Goal: Task Accomplishment & Management: Use online tool/utility

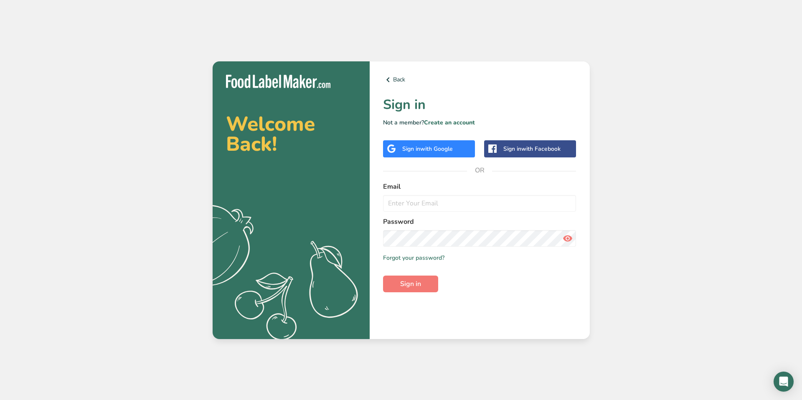
click at [426, 147] on span "with Google" at bounding box center [436, 149] width 33 height 8
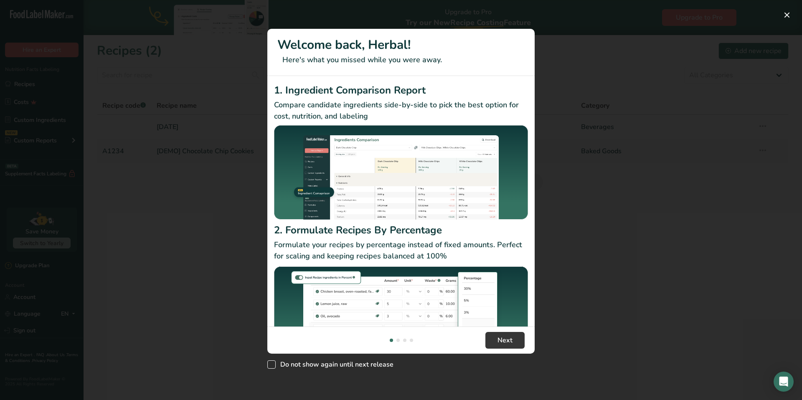
click at [271, 363] on span "New Features" at bounding box center [271, 365] width 8 height 8
click at [271, 363] on input "Do not show again until next release" at bounding box center [269, 364] width 5 height 5
checkbox input "true"
click at [497, 339] on button "Next" at bounding box center [504, 340] width 39 height 17
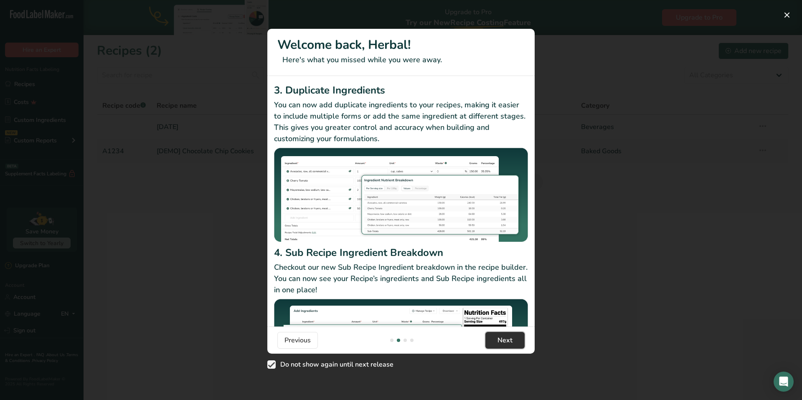
click at [497, 339] on button "Next" at bounding box center [504, 340] width 39 height 17
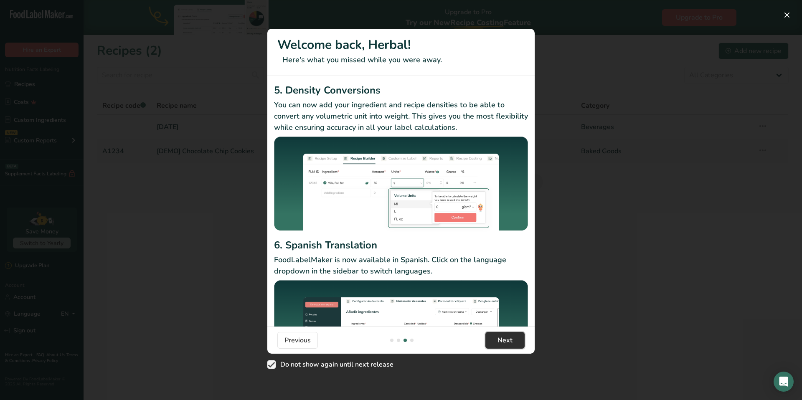
click at [497, 339] on button "Next" at bounding box center [504, 340] width 39 height 17
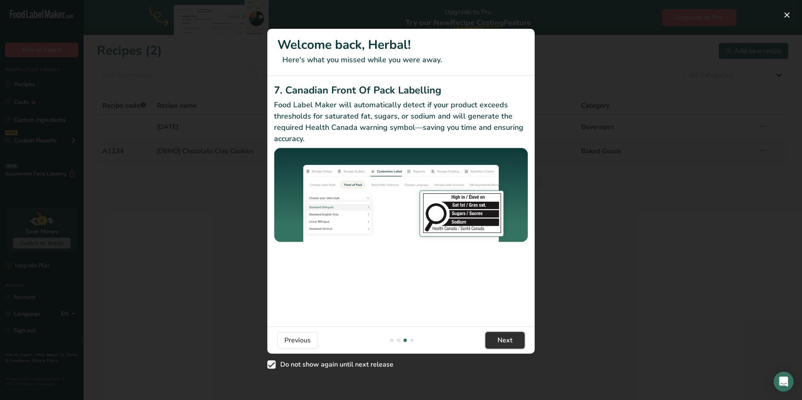
click at [498, 339] on span "Next" at bounding box center [505, 340] width 15 height 10
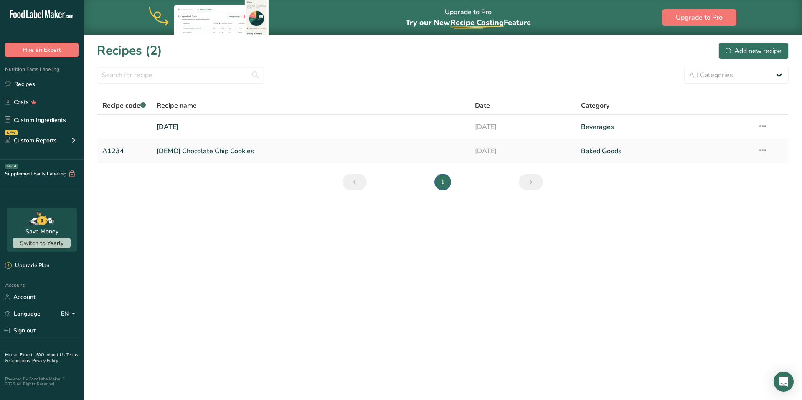
click at [497, 339] on main "Upgrade to Pro Try our New Recipe Costing .a-29{fill:none;stroke-linecap:round;…" at bounding box center [401, 200] width 802 height 400
click at [170, 153] on link "[DEMO] Chocolate Chip Cookies" at bounding box center [311, 151] width 308 height 18
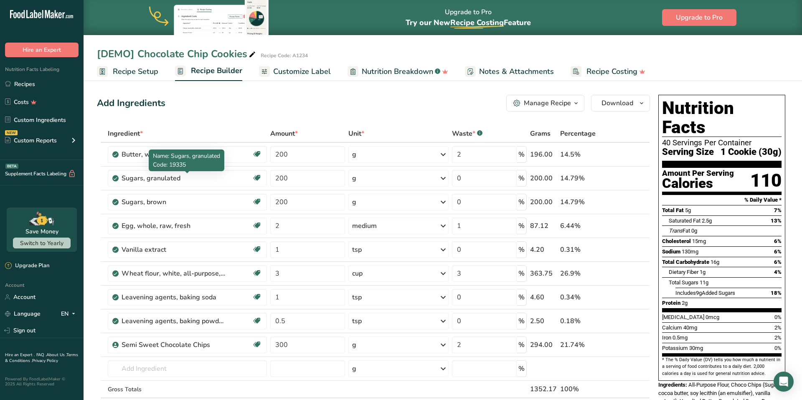
click at [149, 155] on div "Name: Sugars, granulated Code: 19335" at bounding box center [187, 161] width 76 height 22
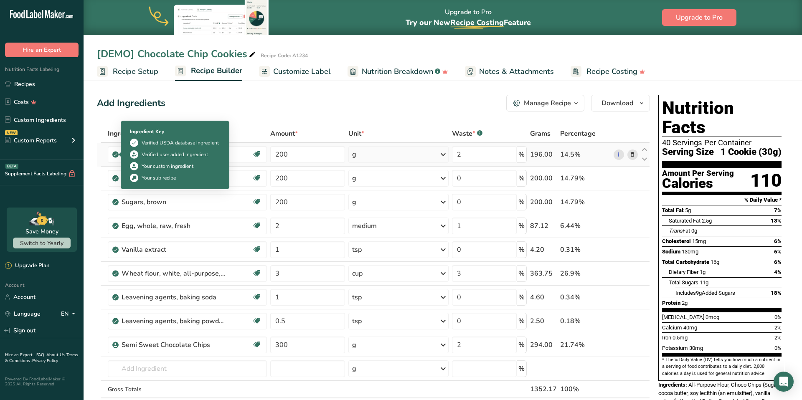
click at [118, 156] on span at bounding box center [115, 155] width 6 height 10
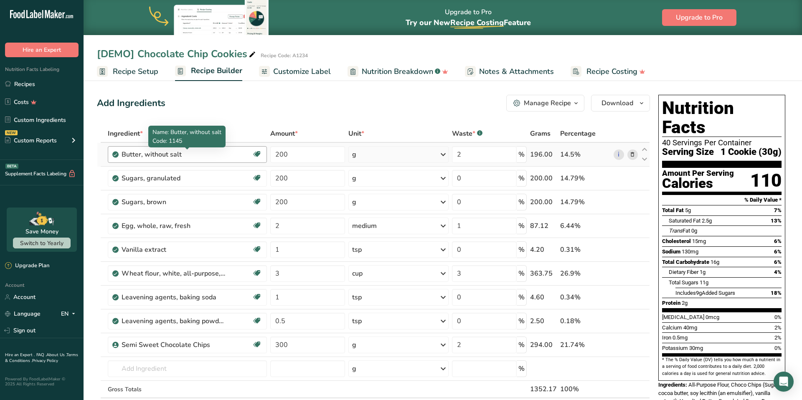
click at [195, 157] on div "Butter, without salt" at bounding box center [174, 155] width 104 height 10
click at [620, 155] on link "i" at bounding box center [619, 155] width 10 height 10
click at [536, 104] on div "Manage Recipe" at bounding box center [547, 103] width 47 height 10
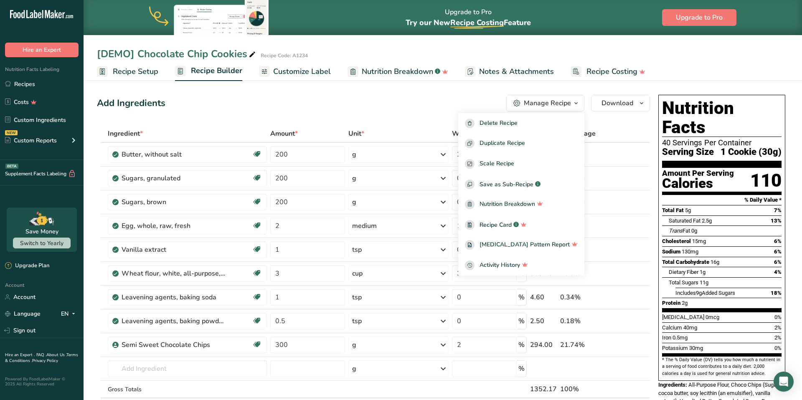
click at [391, 117] on div "Add Ingredients Manage Recipe Delete Recipe Duplicate Recipe Scale Recipe Save …" at bounding box center [376, 398] width 558 height 615
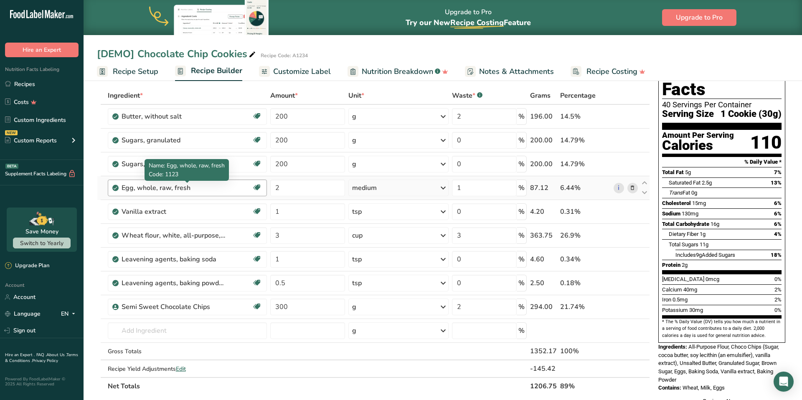
scroll to position [39, 0]
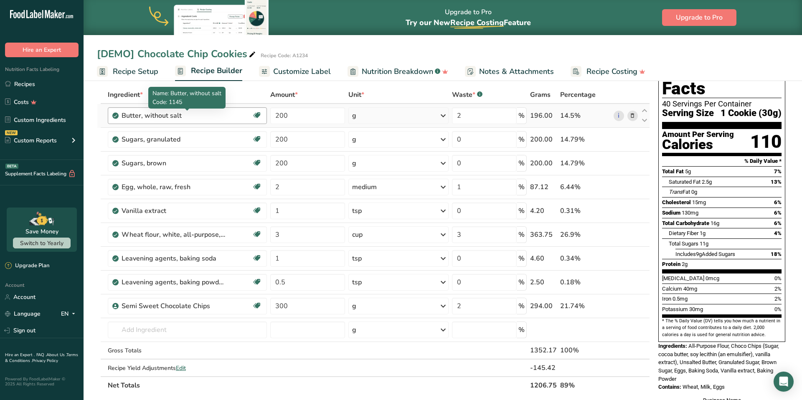
click at [142, 116] on div "Butter, without salt" at bounding box center [174, 116] width 104 height 10
drag, startPoint x: 186, startPoint y: 114, endPoint x: 107, endPoint y: 117, distance: 79.8
click at [107, 117] on td "Butter, without salt Gluten free Vegetarian Soy free" at bounding box center [187, 116] width 163 height 24
click at [137, 73] on span "Recipe Setup" at bounding box center [136, 71] width 46 height 11
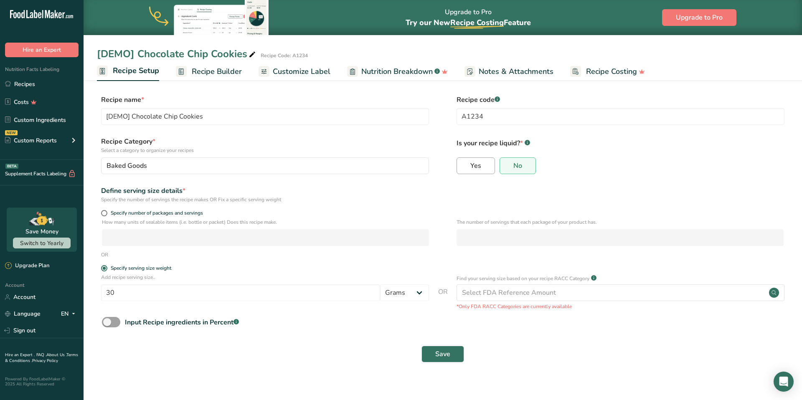
click at [466, 170] on label "Yes" at bounding box center [476, 165] width 38 height 17
click at [462, 168] on input "Yes" at bounding box center [459, 165] width 5 height 5
radio input "true"
radio input "false"
select select "22"
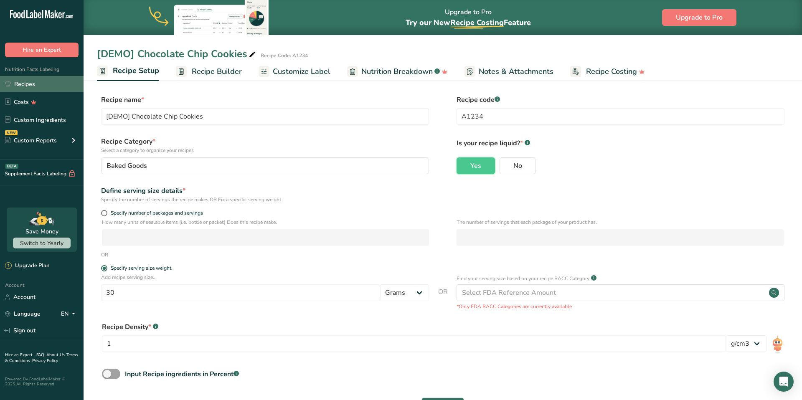
click at [32, 86] on link "Recipes" at bounding box center [42, 84] width 84 height 16
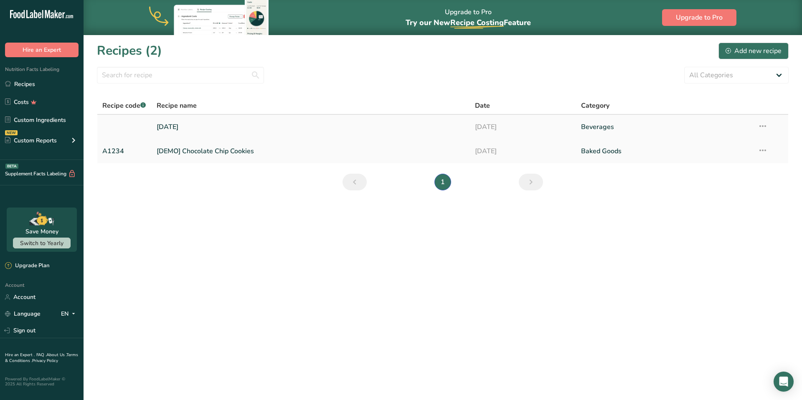
click at [167, 127] on link "[DATE]" at bounding box center [311, 127] width 308 height 18
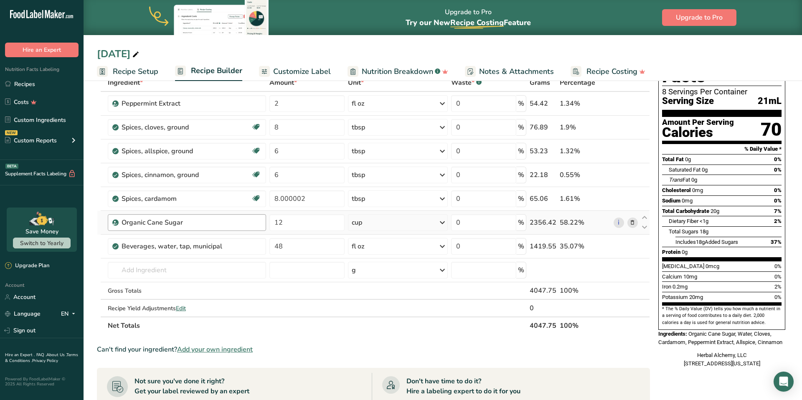
scroll to position [53, 0]
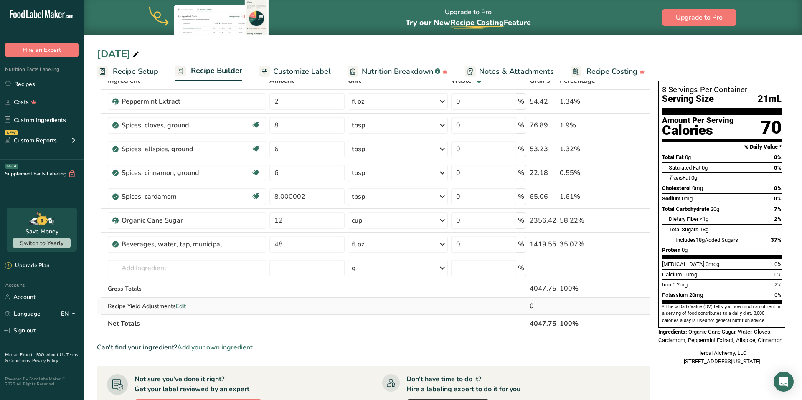
click at [183, 307] on span "Edit" at bounding box center [181, 306] width 10 height 8
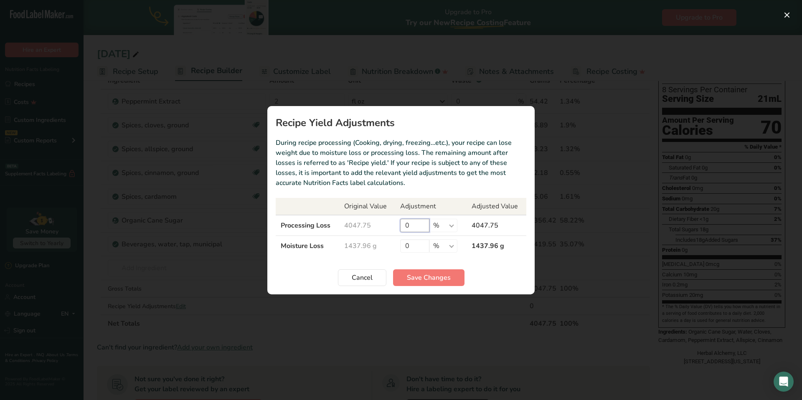
click at [416, 226] on input "0" at bounding box center [414, 225] width 29 height 13
click at [377, 281] on button "Cancel" at bounding box center [362, 277] width 48 height 17
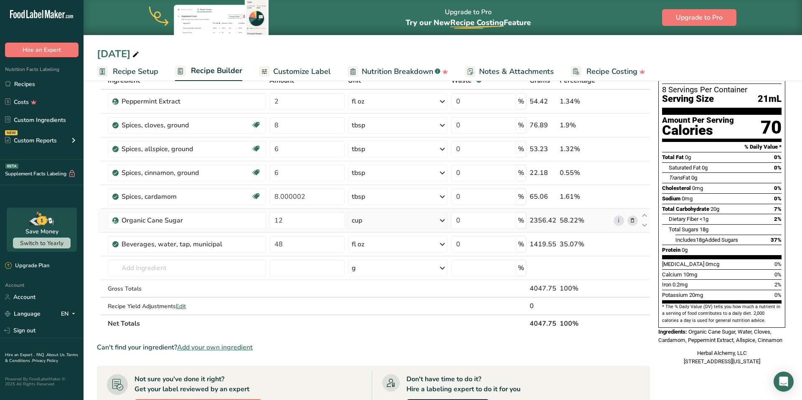
scroll to position [0, 0]
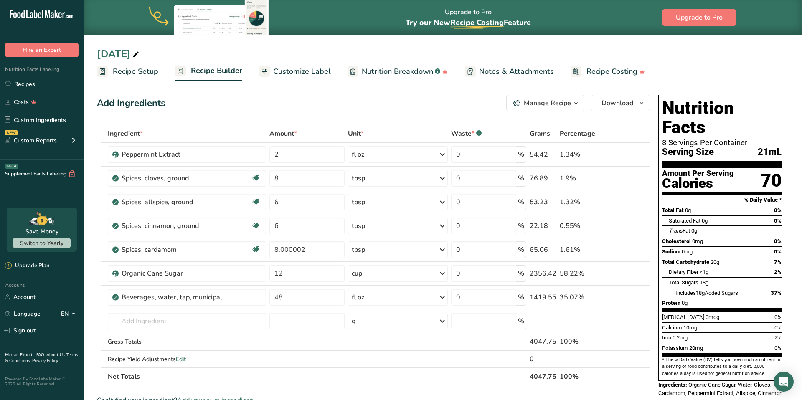
click at [134, 72] on span "Recipe Setup" at bounding box center [136, 71] width 46 height 11
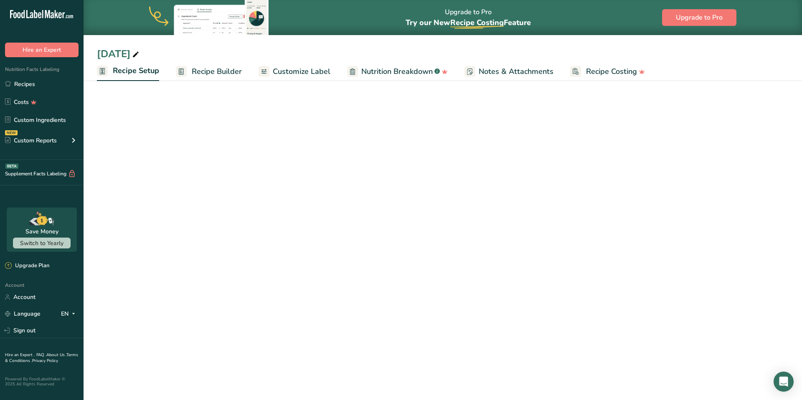
select select "22"
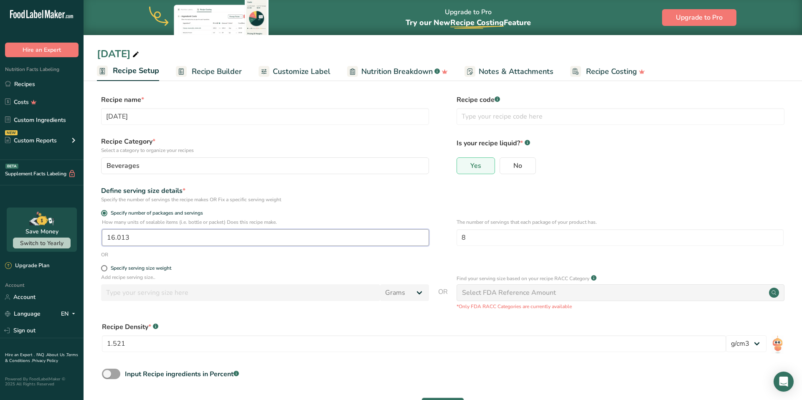
click at [132, 238] on input "16.013" at bounding box center [265, 237] width 327 height 17
type input "16"
click at [145, 118] on input "[DATE]" at bounding box center [265, 116] width 328 height 17
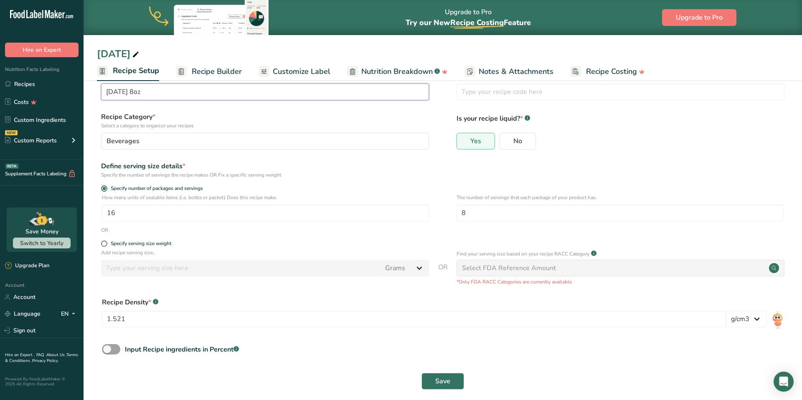
scroll to position [33, 0]
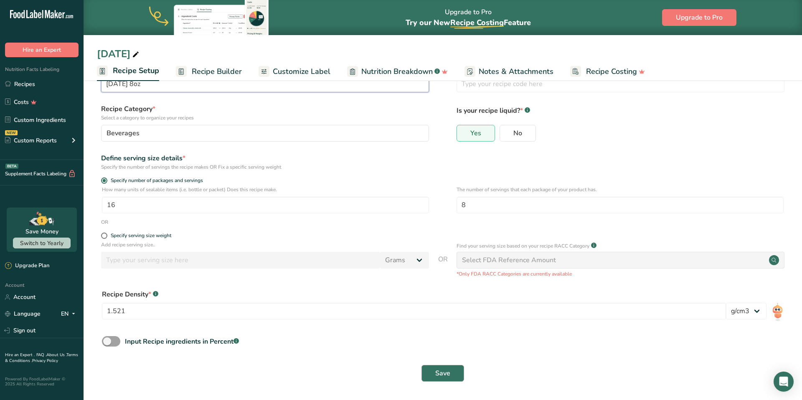
type input "[DATE] 8oz"
click at [441, 374] on span "Save" at bounding box center [442, 373] width 15 height 10
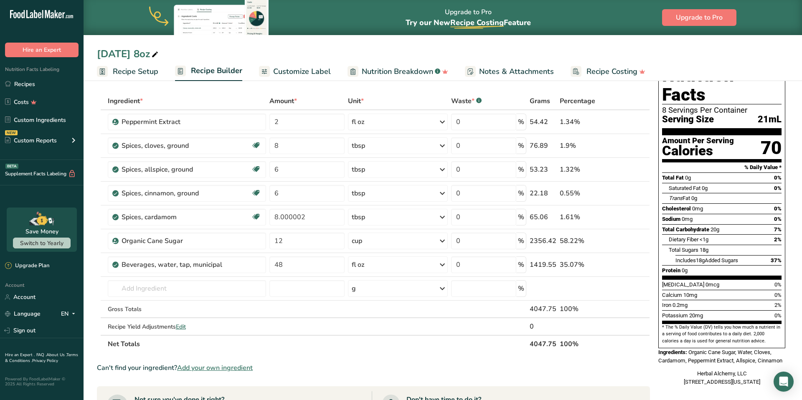
click at [281, 69] on span "Customize Label" at bounding box center [302, 71] width 58 height 11
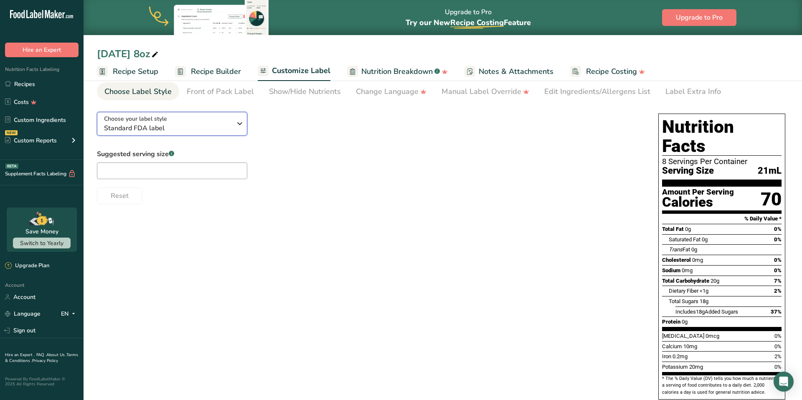
click at [186, 129] on span "Standard FDA label" at bounding box center [167, 128] width 127 height 10
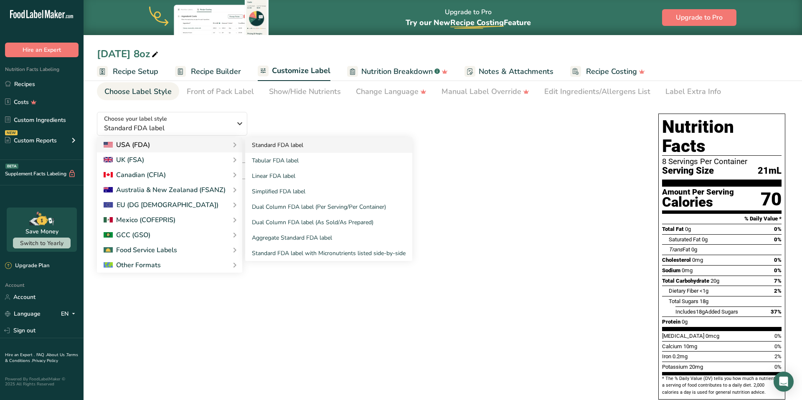
click at [252, 143] on link "Standard FDA label" at bounding box center [328, 144] width 167 height 15
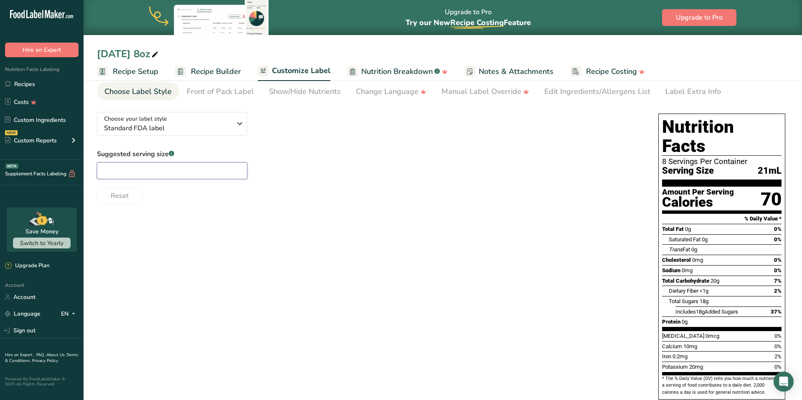
click at [147, 173] on input "text" at bounding box center [172, 171] width 150 height 17
type input "1oz"
click at [249, 213] on div "Choose your label style Standard FDA label USA (FDA) Standard FDA label Tabular…" at bounding box center [443, 275] width 692 height 341
click at [191, 177] on input "1oz" at bounding box center [172, 171] width 150 height 17
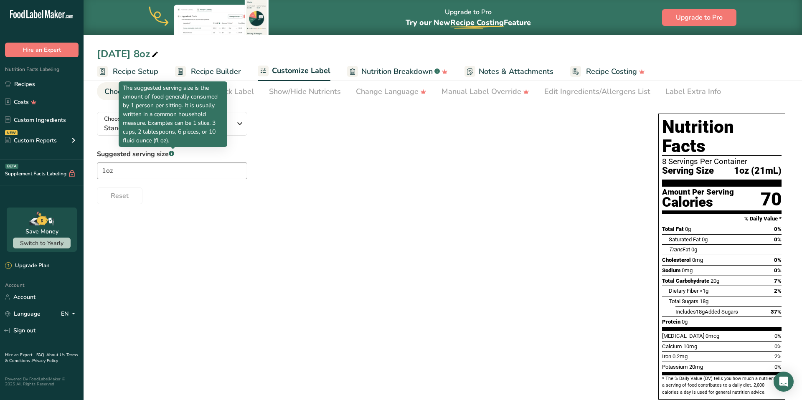
click at [174, 155] on icon ".a-a{fill:#347362;}.b-a{fill:#fff;}" at bounding box center [171, 153] width 5 height 5
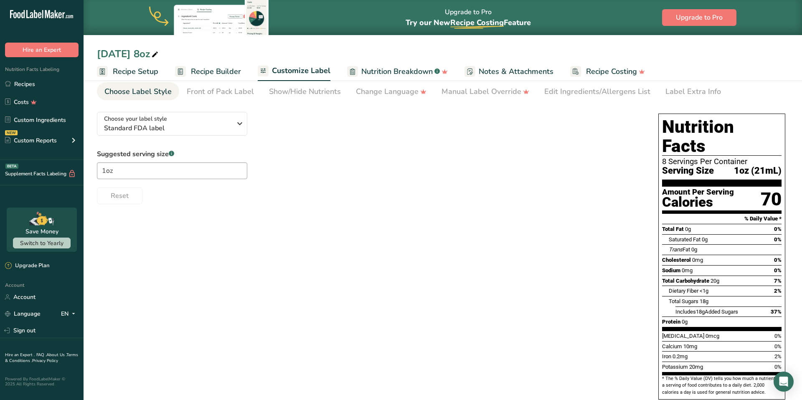
click at [172, 156] on div ".a-a{fill:#347362;}.b-a{fill:#fff;}" at bounding box center [171, 154] width 5 height 10
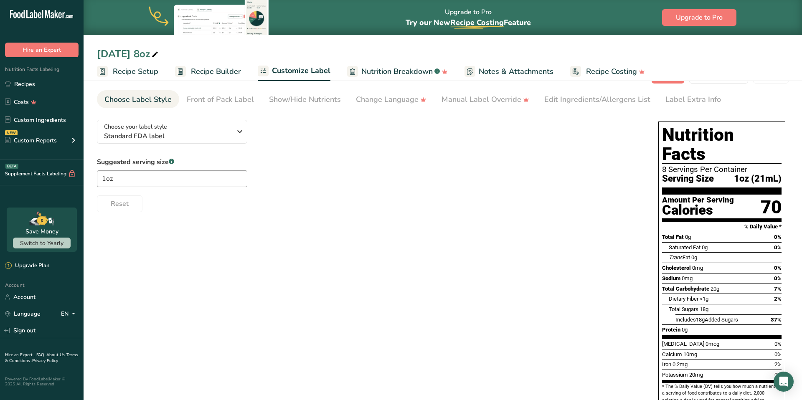
scroll to position [24, 0]
click at [198, 103] on div "Front of Pack Label" at bounding box center [220, 99] width 67 height 11
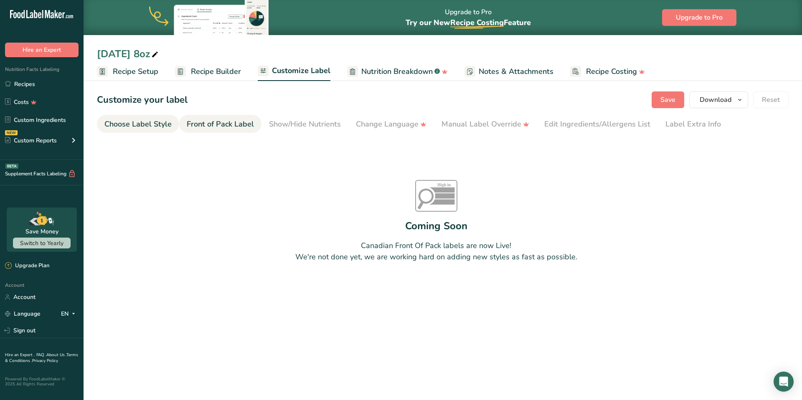
click at [150, 122] on div "Choose Label Style" at bounding box center [137, 124] width 67 height 11
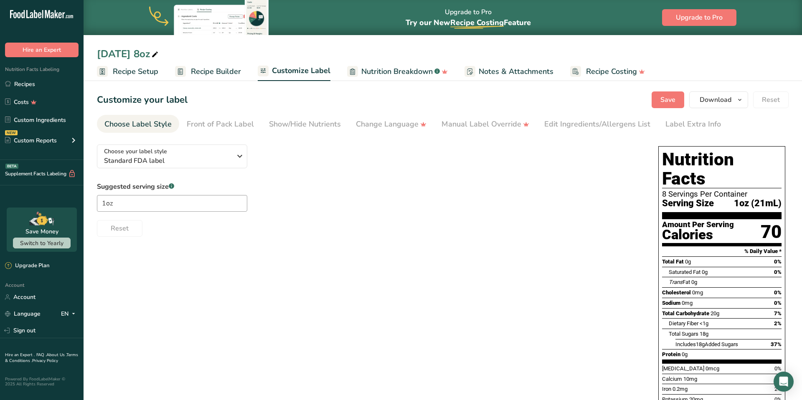
click at [218, 75] on span "Recipe Builder" at bounding box center [216, 71] width 50 height 11
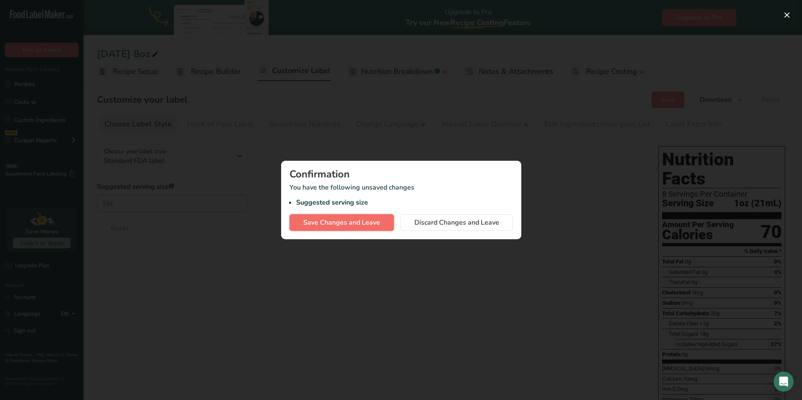
click at [366, 223] on span "Save Changes and Leave" at bounding box center [341, 223] width 77 height 10
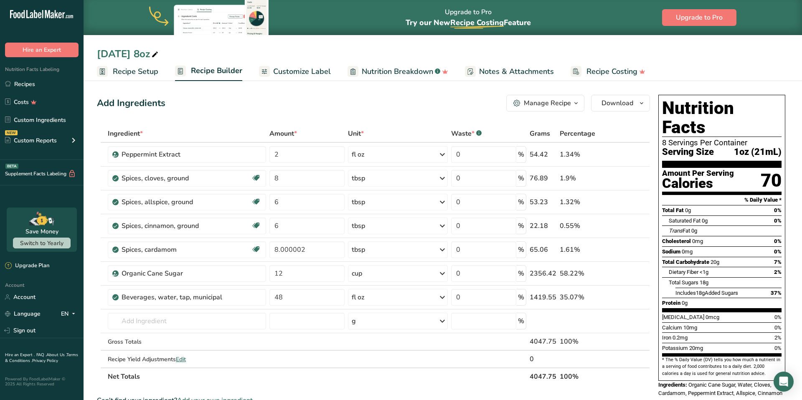
click at [275, 75] on span "Customize Label" at bounding box center [302, 71] width 58 height 11
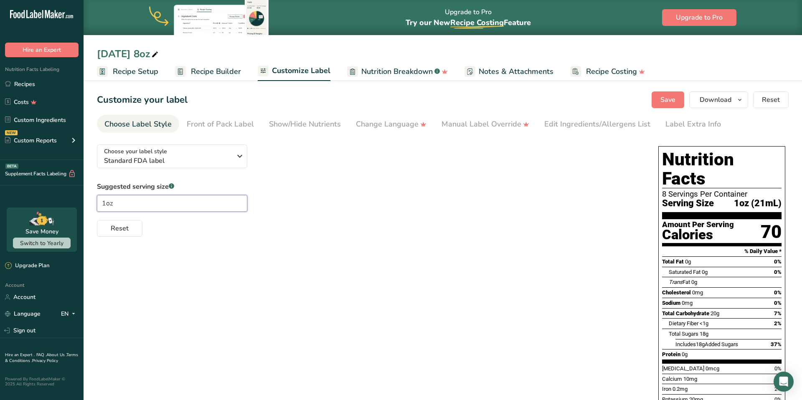
click at [143, 203] on input "1oz" at bounding box center [172, 203] width 150 height 17
click at [104, 206] on input "1oz" at bounding box center [172, 203] width 150 height 17
type input "1 fl oz"
click at [193, 238] on div "Choose your label style Standard FDA label USA (FDA) Standard FDA label Tabular…" at bounding box center [443, 308] width 692 height 341
click at [675, 104] on span "Save" at bounding box center [667, 100] width 15 height 10
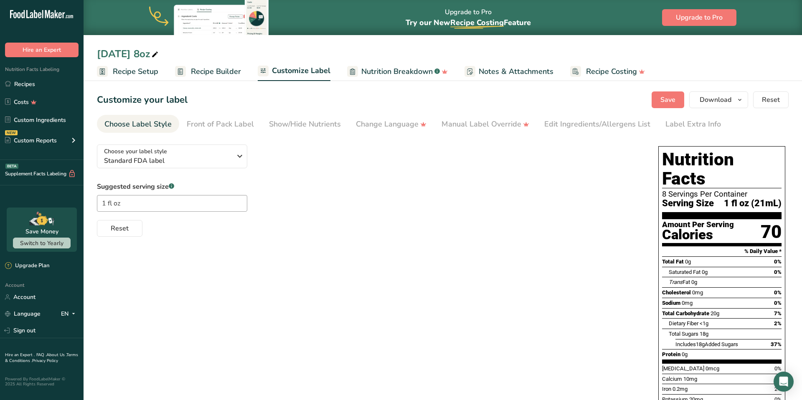
click at [184, 72] on rect at bounding box center [180, 71] width 11 height 11
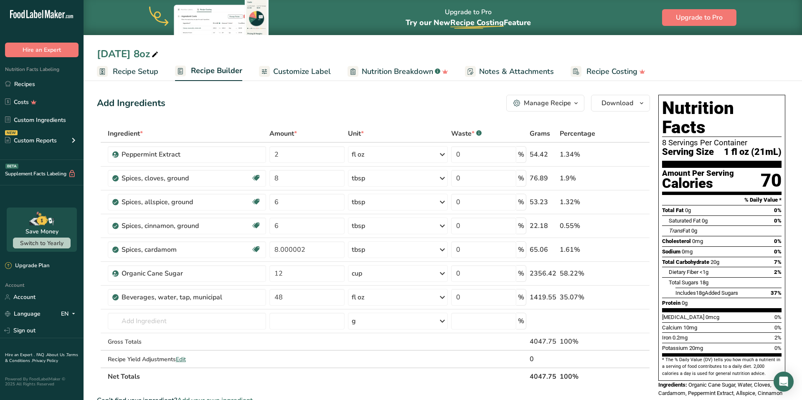
click at [764, 147] on span "1 fl oz (21mL)" at bounding box center [753, 152] width 58 height 10
click at [41, 86] on link "Recipes" at bounding box center [42, 84] width 84 height 16
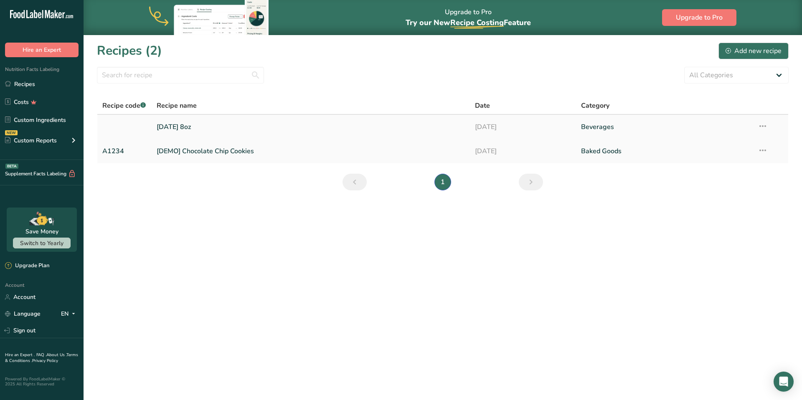
click at [765, 129] on icon at bounding box center [763, 126] width 10 height 15
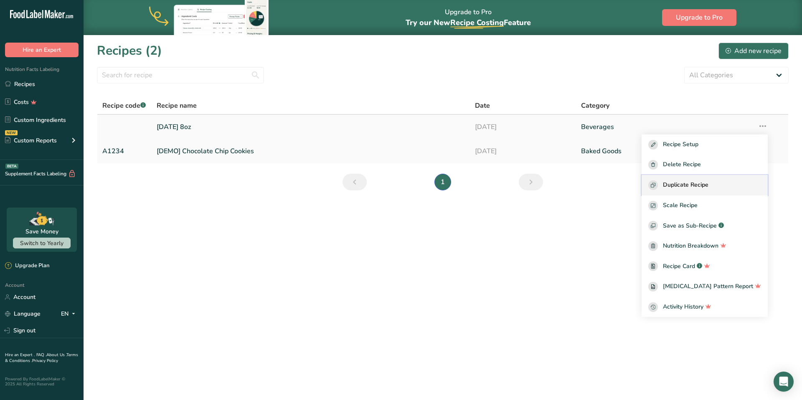
click at [699, 185] on span "Duplicate Recipe" at bounding box center [686, 185] width 46 height 10
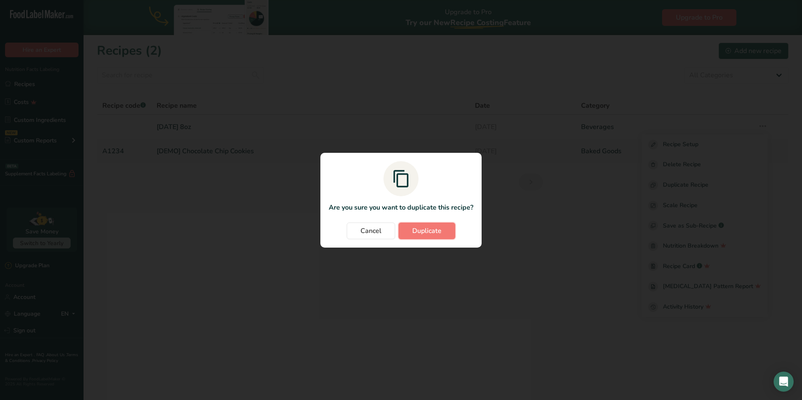
click at [424, 236] on span "Duplicate" at bounding box center [426, 231] width 29 height 10
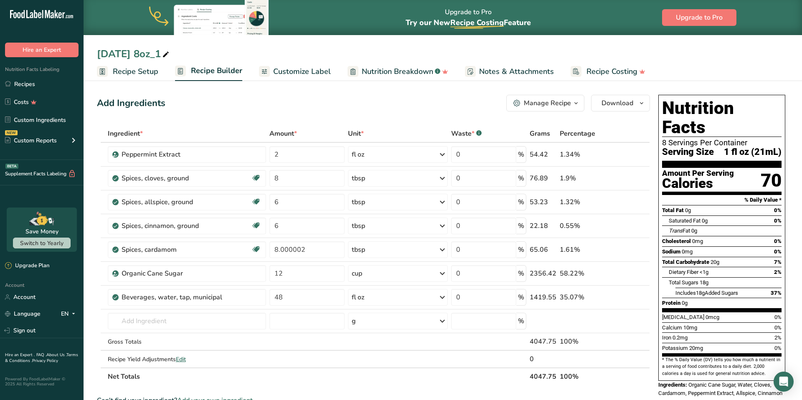
click at [162, 54] on icon at bounding box center [166, 55] width 8 height 12
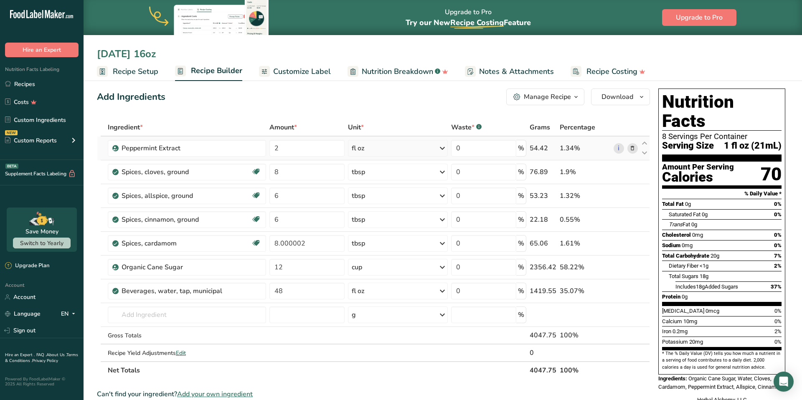
type input "[DATE] 16oz"
click at [278, 173] on input "8" at bounding box center [306, 172] width 75 height 17
click at [352, 173] on div "Ingredient * Amount * Unit * Waste * .a-a{fill:#347362;}.b-a{fill:#fff;} Grams …" at bounding box center [373, 249] width 553 height 261
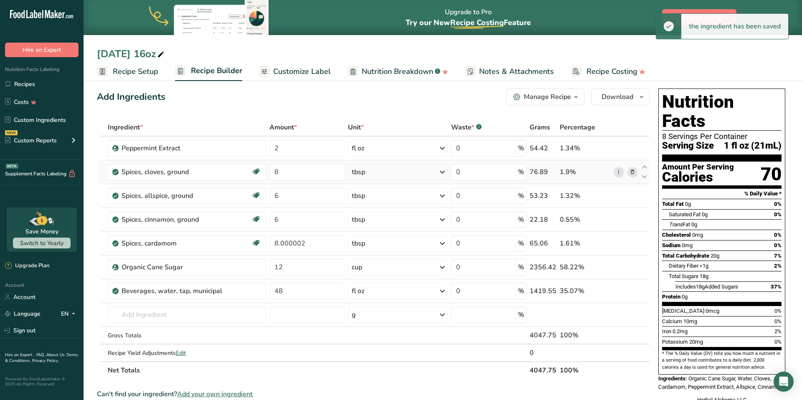
click at [366, 175] on div "tbsp" at bounding box center [398, 172] width 100 height 17
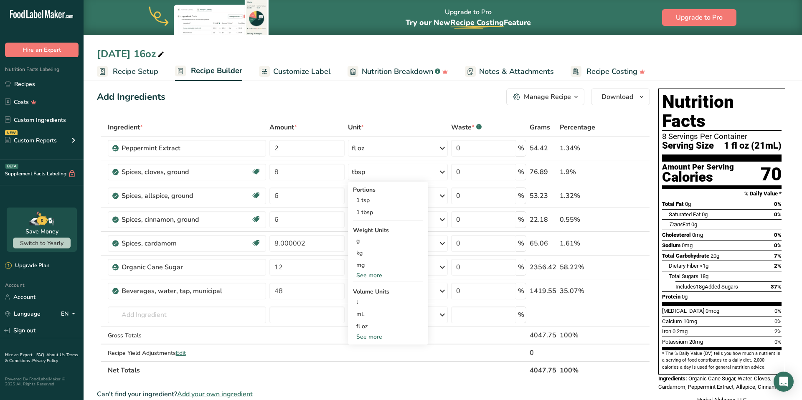
click at [374, 94] on div "Add Ingredients Manage Recipe Delete Recipe Duplicate Recipe Scale Recipe Save …" at bounding box center [373, 97] width 553 height 17
click at [283, 150] on input "2" at bounding box center [306, 148] width 75 height 17
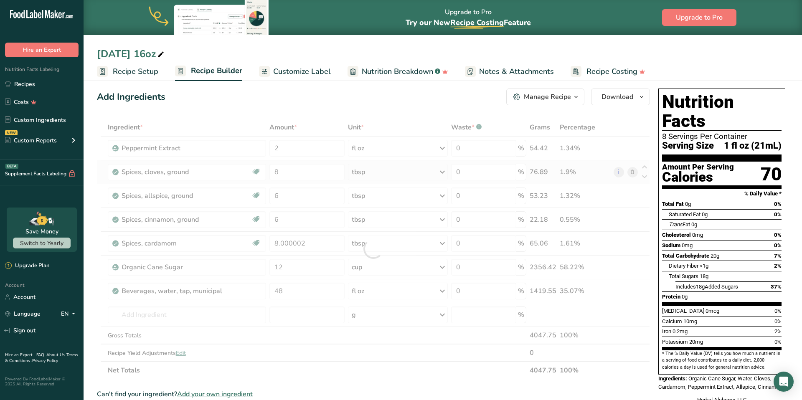
click at [373, 176] on div "Ingredient * Amount * Unit * Waste * .a-a{fill:#347362;}.b-a{fill:#fff;} Grams …" at bounding box center [373, 249] width 553 height 261
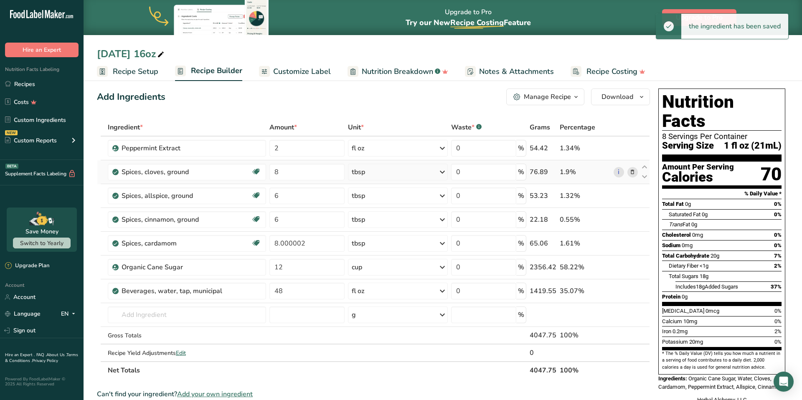
click at [364, 173] on div "tbsp" at bounding box center [358, 172] width 13 height 10
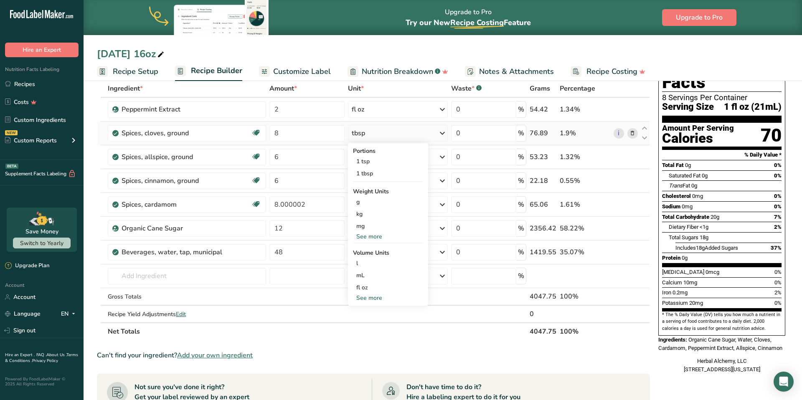
scroll to position [48, 0]
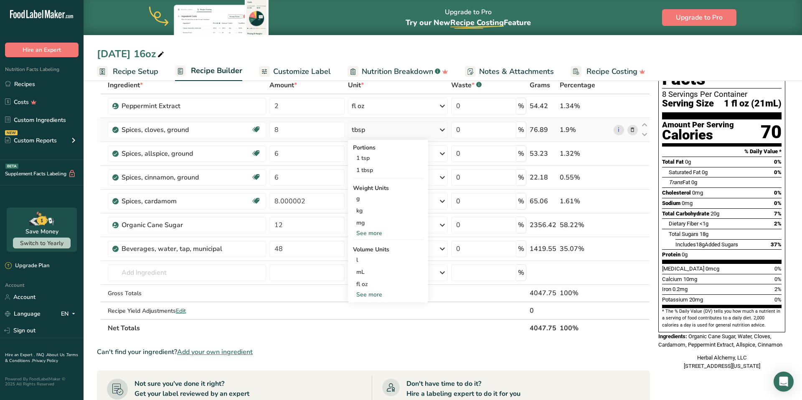
click at [364, 235] on div "See more" at bounding box center [388, 233] width 70 height 9
click at [361, 261] on div "oz" at bounding box center [388, 259] width 70 height 12
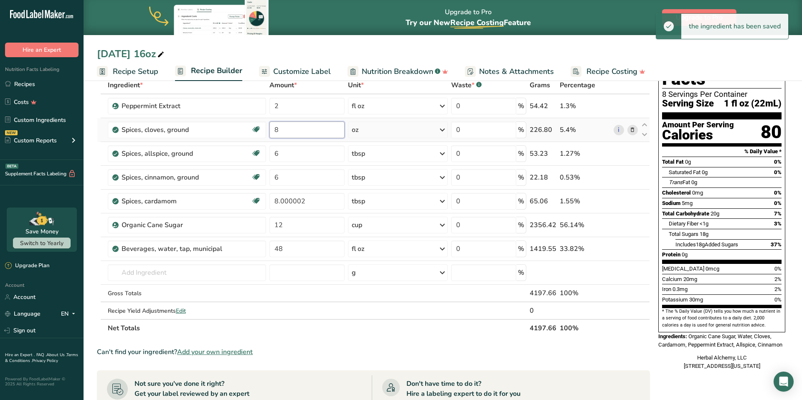
click at [281, 131] on input "8" at bounding box center [306, 130] width 75 height 17
click at [277, 131] on input "8" at bounding box center [306, 130] width 75 height 17
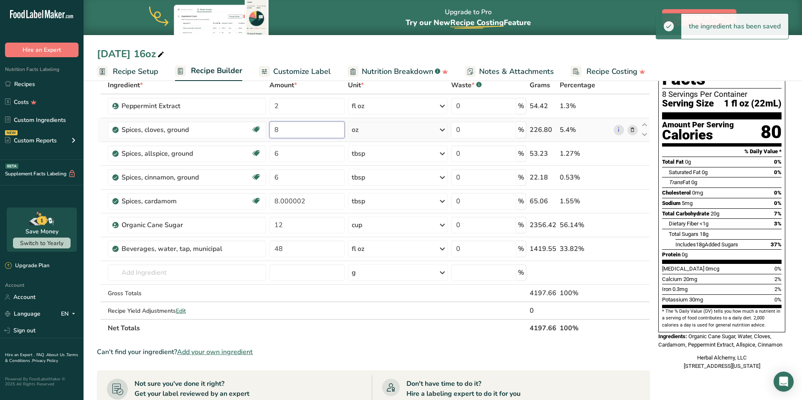
click at [277, 131] on input "8" at bounding box center [306, 130] width 75 height 17
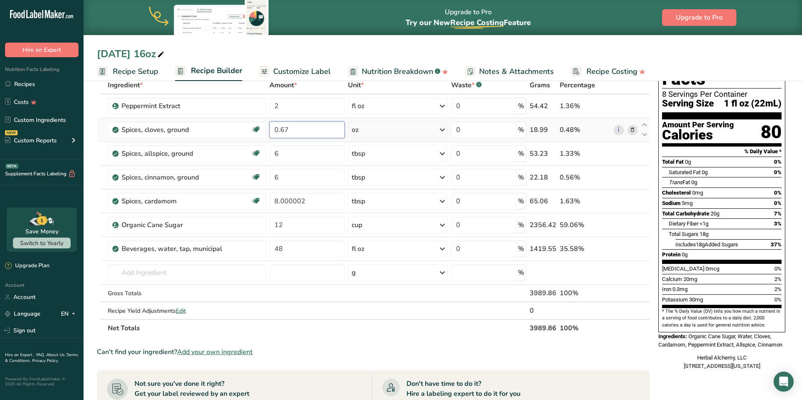
type input "0.67"
click at [305, 152] on div "Ingredient * Amount * Unit * Waste * .a-a{fill:#347362;}.b-a{fill:#fff;} Grams …" at bounding box center [373, 206] width 553 height 261
click at [279, 154] on input "6" at bounding box center [306, 153] width 75 height 17
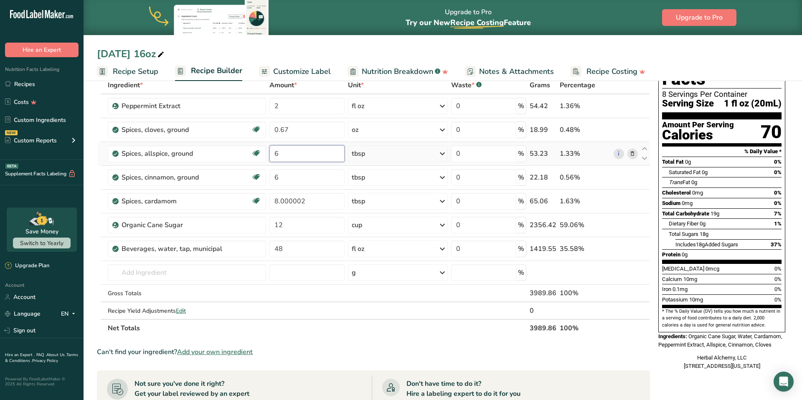
click at [279, 154] on input "6" at bounding box center [306, 153] width 75 height 17
type input "0.65"
click at [357, 153] on div "Ingredient * Amount * Unit * Waste * .a-a{fill:#347362;}.b-a{fill:#fff;} Grams …" at bounding box center [373, 206] width 553 height 261
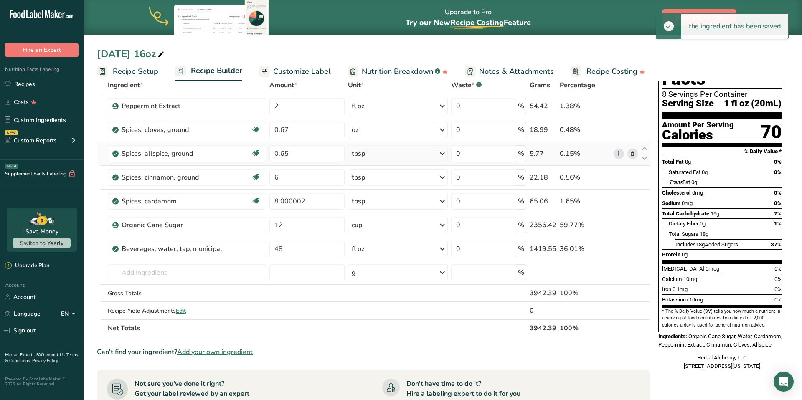
click at [357, 153] on div "tbsp" at bounding box center [358, 154] width 13 height 10
click at [364, 256] on div "See more" at bounding box center [388, 257] width 70 height 9
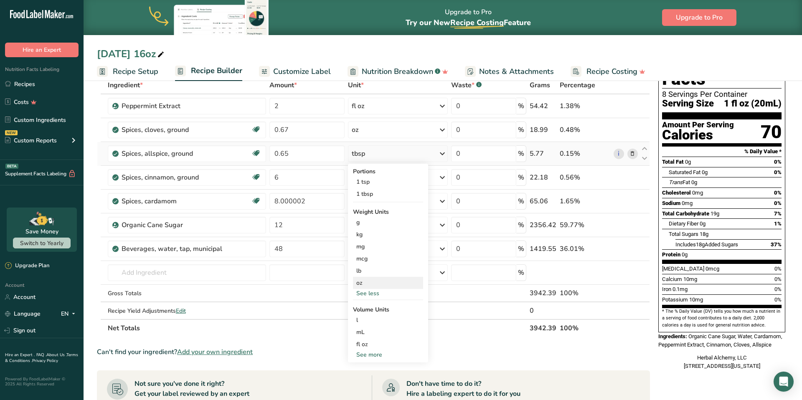
click at [362, 283] on div "oz" at bounding box center [388, 283] width 70 height 12
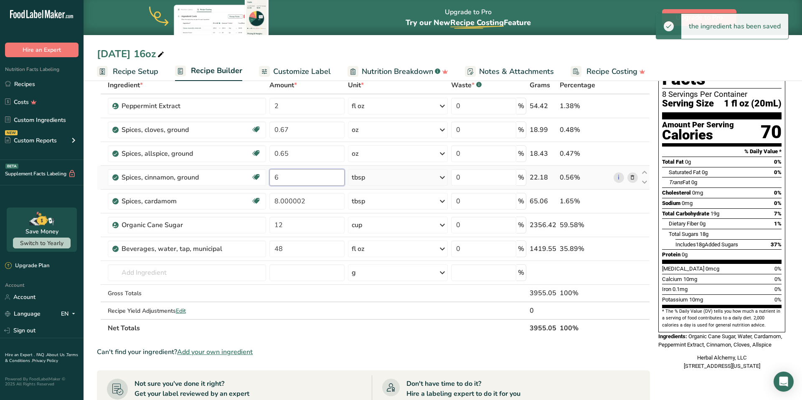
click at [276, 176] on input "6" at bounding box center [306, 177] width 75 height 17
click at [279, 177] on input "6" at bounding box center [306, 177] width 75 height 17
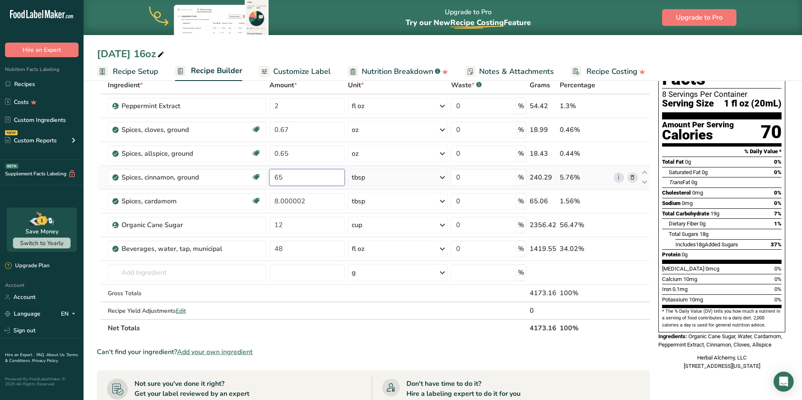
type input "65"
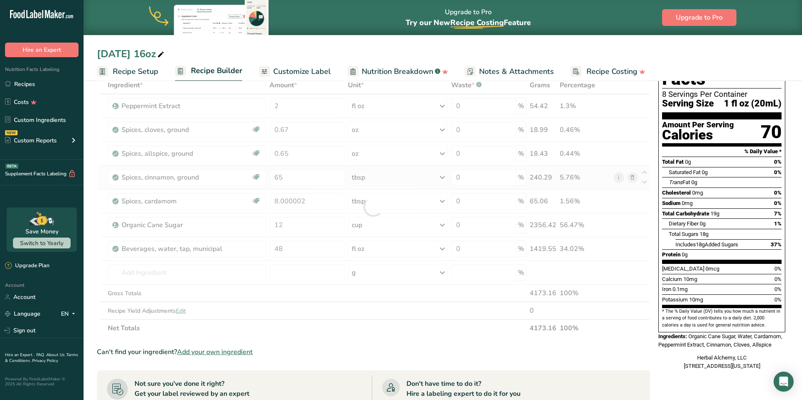
click at [356, 179] on div "Ingredient * Amount * Unit * Waste * .a-a{fill:#347362;}.b-a{fill:#fff;} Grams …" at bounding box center [373, 206] width 553 height 261
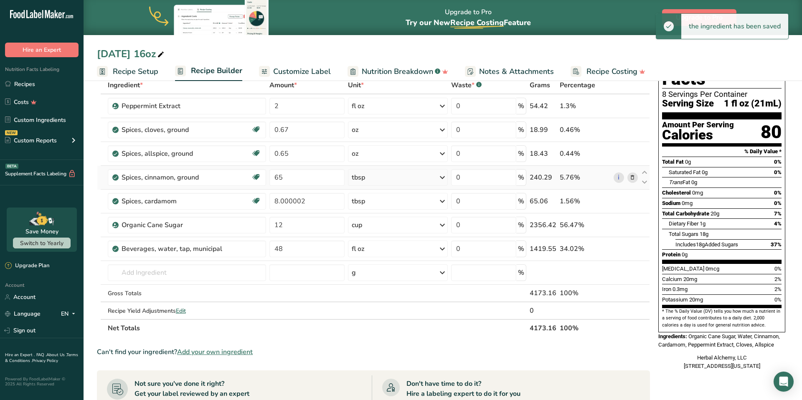
click at [361, 178] on div "tbsp" at bounding box center [358, 178] width 13 height 10
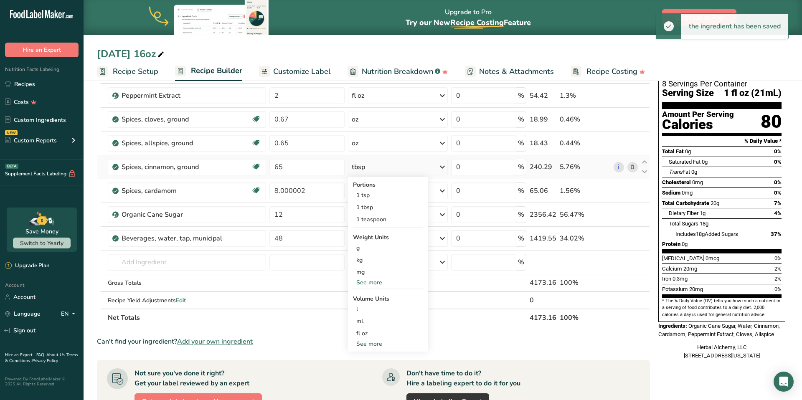
scroll to position [62, 0]
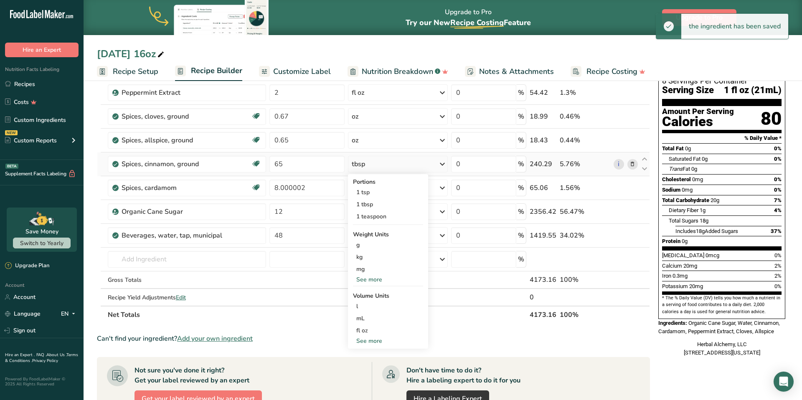
click at [369, 281] on div "See more" at bounding box center [388, 279] width 70 height 9
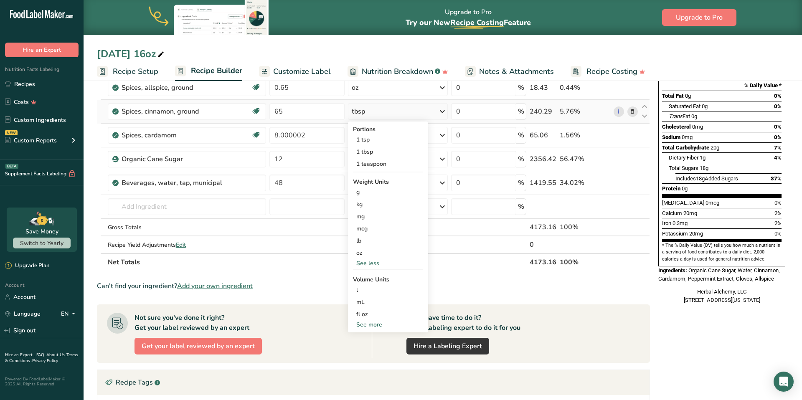
scroll to position [115, 0]
click at [362, 254] on div "oz" at bounding box center [388, 252] width 70 height 12
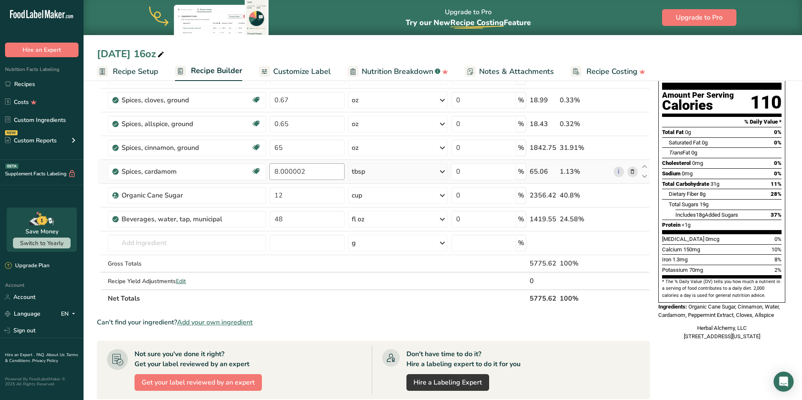
scroll to position [76, 0]
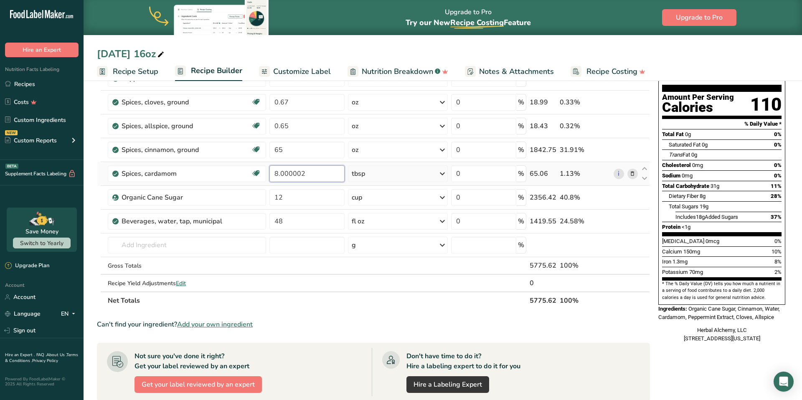
click at [303, 173] on input "8.000002" at bounding box center [306, 173] width 75 height 17
click at [303, 173] on input "8.000004" at bounding box center [306, 173] width 75 height 17
type input "8.000002"
click at [303, 173] on input "8.000002" at bounding box center [306, 174] width 75 height 17
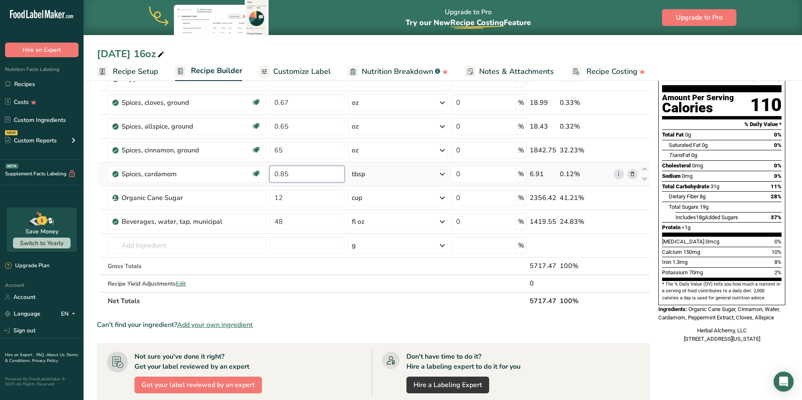
type input "0.85"
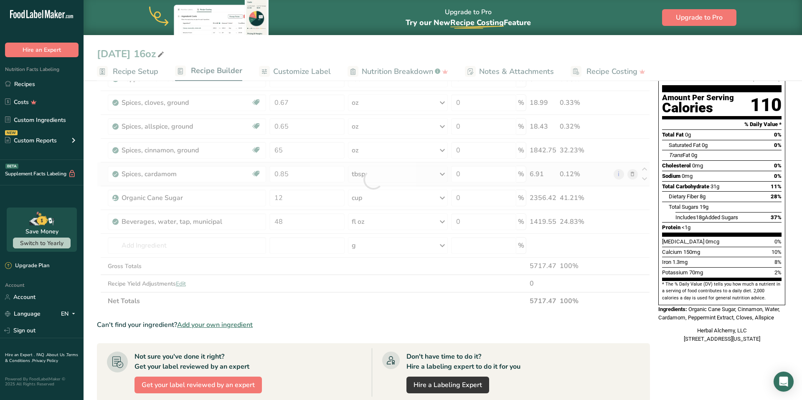
click at [355, 172] on div "Ingredient * Amount * Unit * Waste * .a-a{fill:#347362;}.b-a{fill:#fff;} Grams …" at bounding box center [373, 179] width 553 height 261
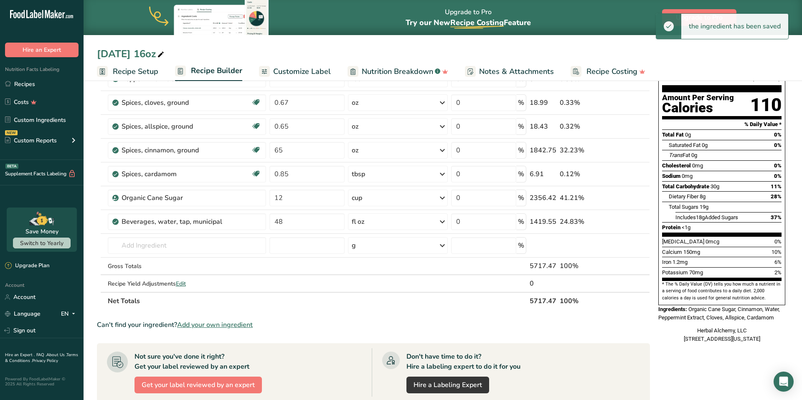
click at [356, 173] on div "tbsp" at bounding box center [358, 174] width 13 height 10
click at [371, 274] on div "See more" at bounding box center [388, 277] width 70 height 9
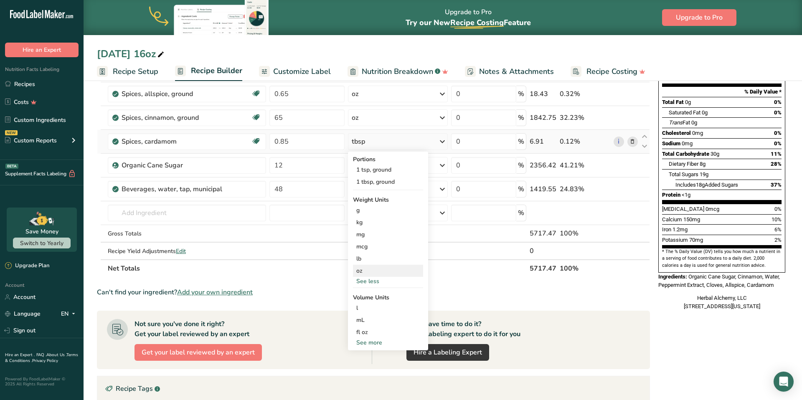
scroll to position [109, 0]
click at [361, 271] on div "oz" at bounding box center [388, 270] width 70 height 12
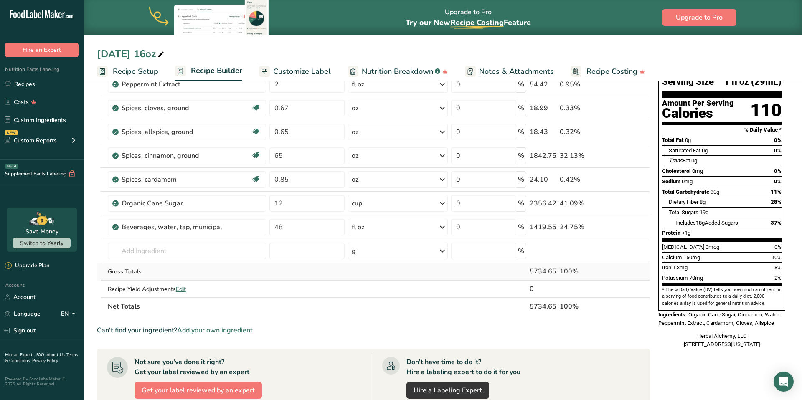
scroll to position [0, 0]
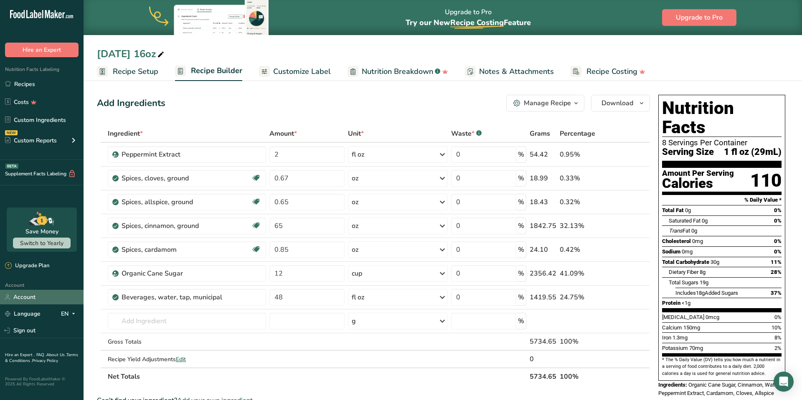
click at [28, 298] on link "Account" at bounding box center [42, 297] width 84 height 15
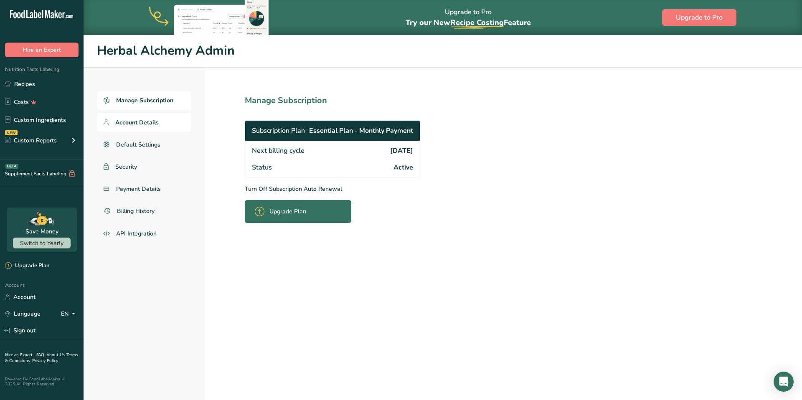
click at [147, 121] on span "Account Details" at bounding box center [136, 122] width 43 height 9
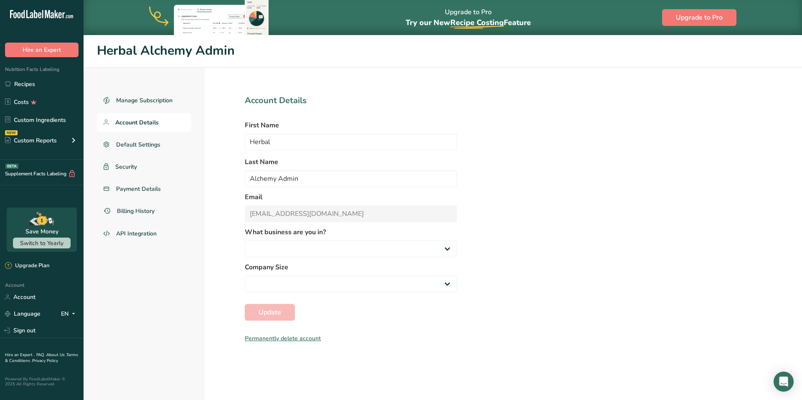
select select
click at [33, 86] on link "Recipes" at bounding box center [42, 84] width 84 height 16
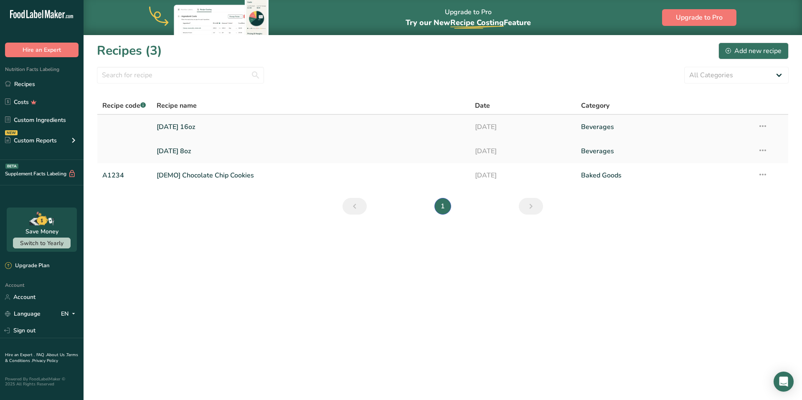
click at [171, 125] on link "[DATE] 16oz" at bounding box center [311, 127] width 308 height 18
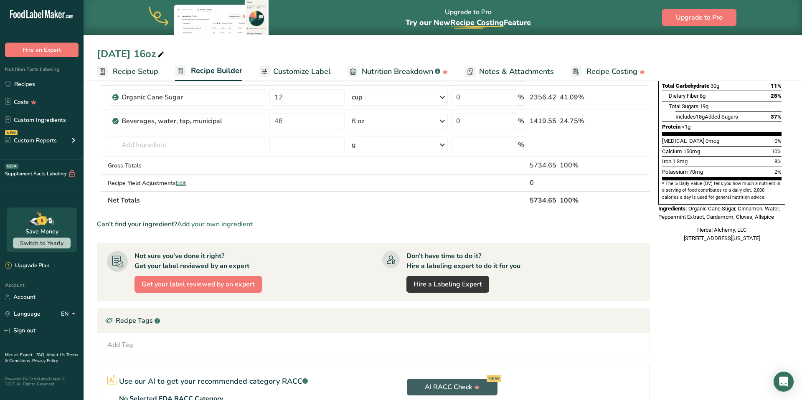
scroll to position [186, 0]
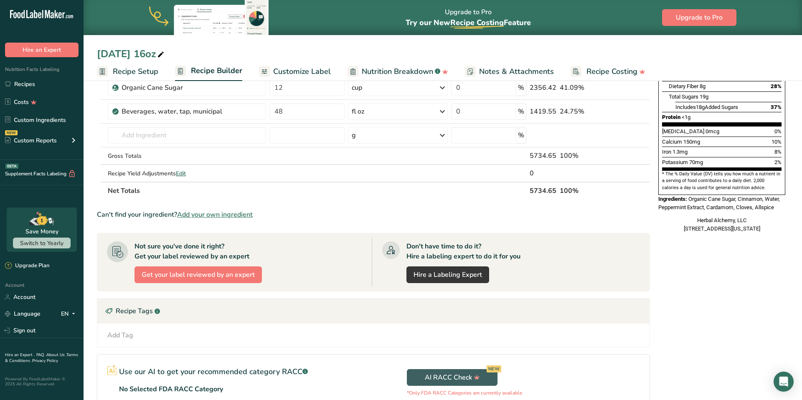
click at [724, 216] on div "Herbal Alchemy, LLC [STREET_ADDRESS][US_STATE]" at bounding box center [721, 224] width 127 height 16
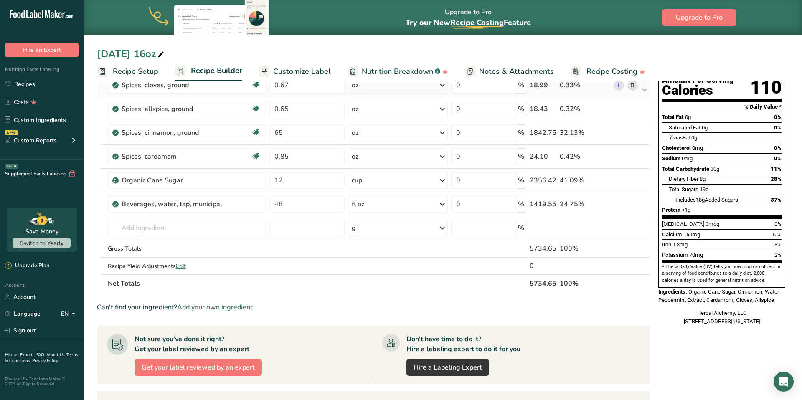
scroll to position [0, 0]
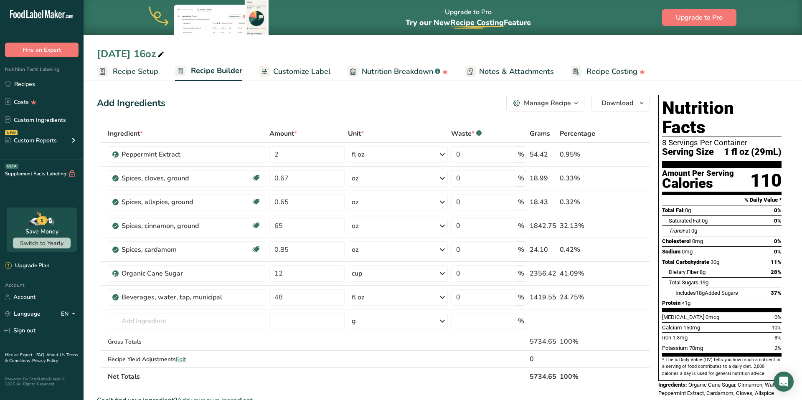
click at [135, 76] on span "Recipe Setup" at bounding box center [136, 71] width 46 height 11
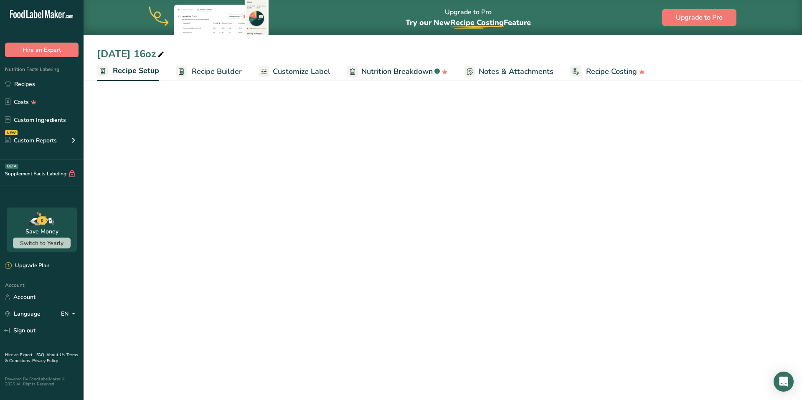
select select "22"
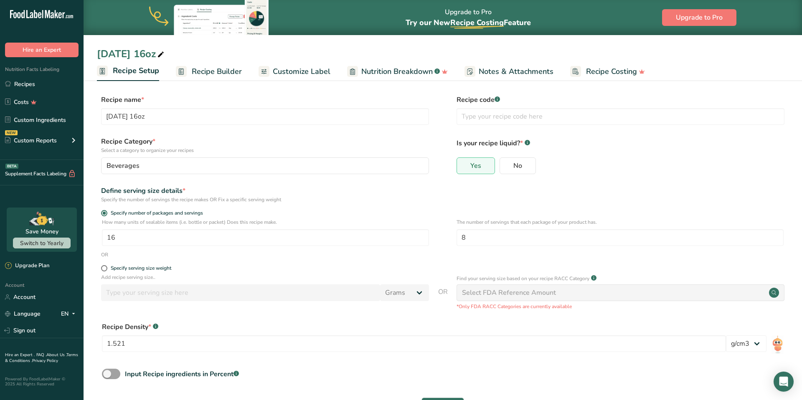
click at [287, 71] on span "Customize Label" at bounding box center [302, 71] width 58 height 11
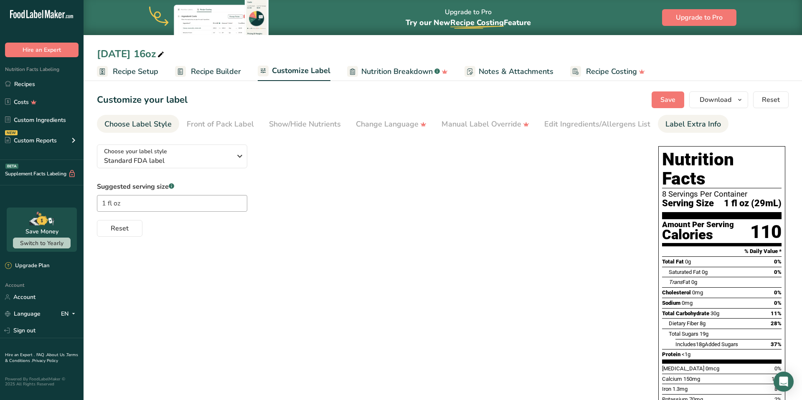
click at [703, 128] on div "Label Extra Info" at bounding box center [694, 124] width 56 height 11
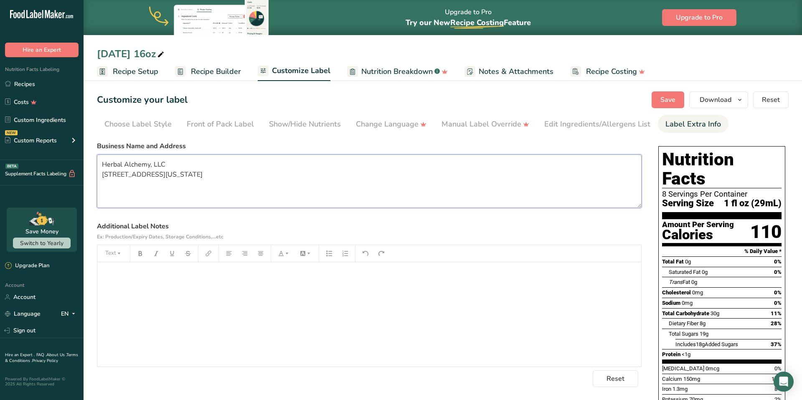
drag, startPoint x: 137, startPoint y: 175, endPoint x: 93, endPoint y: 173, distance: 43.5
click at [93, 173] on section "Customize your label Save Download Choose what to show on your downloaded label…" at bounding box center [443, 285] width 719 height 414
click at [197, 175] on textarea "Herbal Alchemy, LLC [STREET_ADDRESS]" at bounding box center [369, 181] width 545 height 53
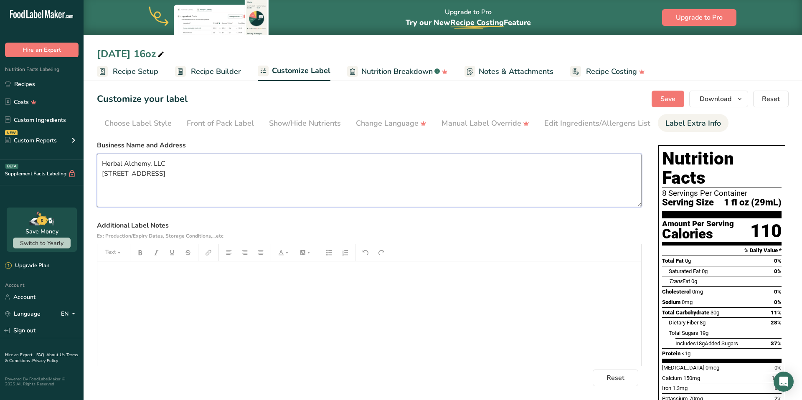
click at [178, 173] on textarea "Herbal Alchemy, LLC [STREET_ADDRESS]" at bounding box center [369, 180] width 545 height 53
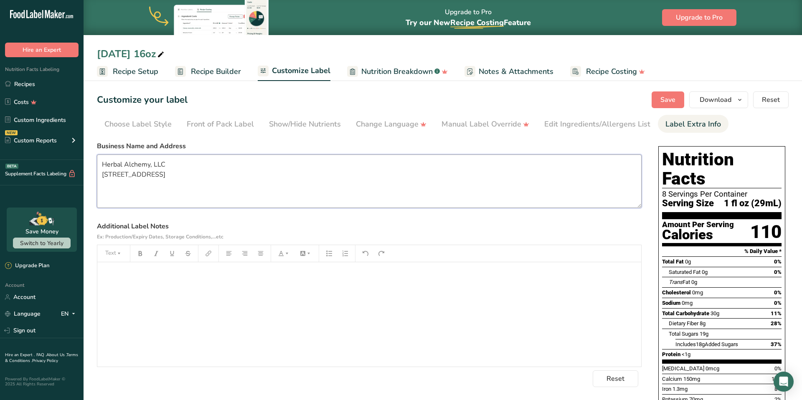
click at [177, 176] on textarea "Herbal Alchemy, LLC [STREET_ADDRESS]" at bounding box center [369, 181] width 545 height 53
click at [160, 188] on textarea "Herbal Alchemy, LLC [STREET_ADDRESS]" at bounding box center [369, 181] width 545 height 53
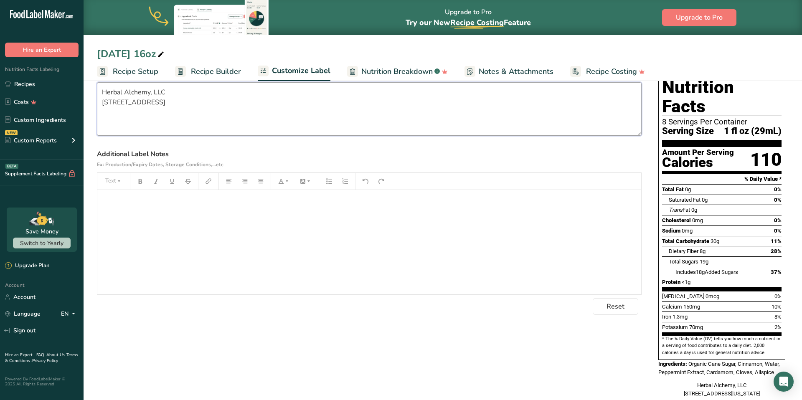
scroll to position [69, 0]
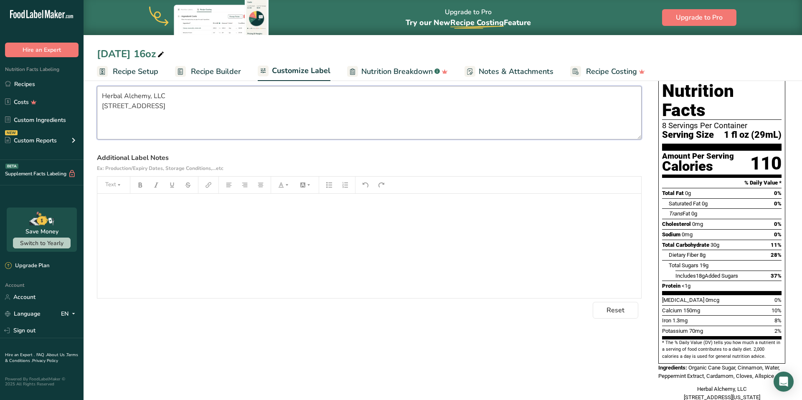
type textarea "Herbal Alchemy, LLC [STREET_ADDRESS]"
click at [123, 206] on p "﻿" at bounding box center [370, 206] width 536 height 10
click at [145, 207] on p "These" at bounding box center [370, 206] width 536 height 10
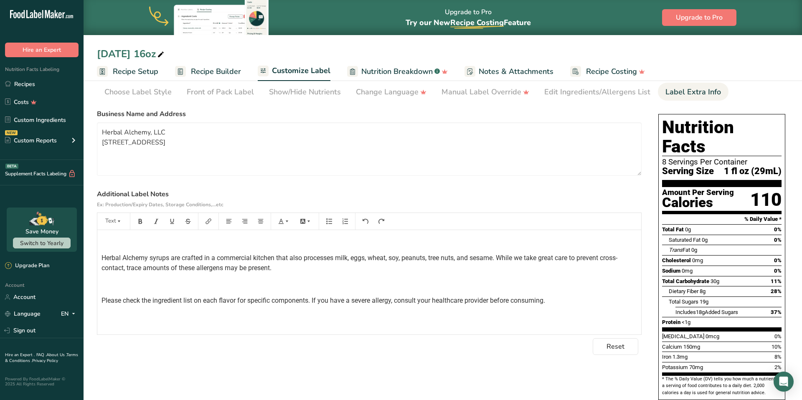
scroll to position [0, 0]
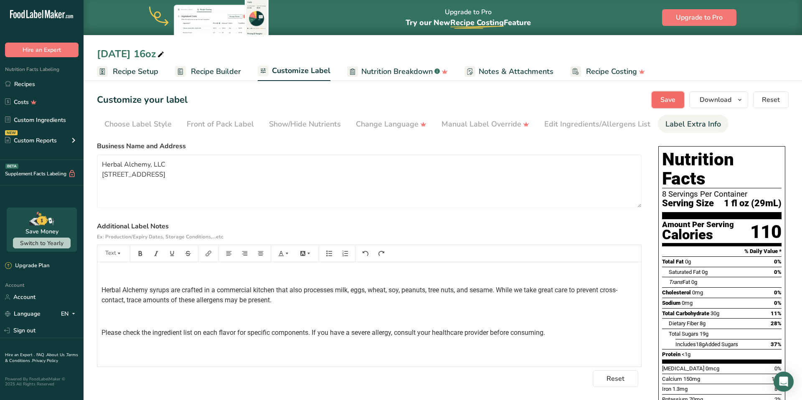
click at [675, 99] on span "Save" at bounding box center [667, 100] width 15 height 10
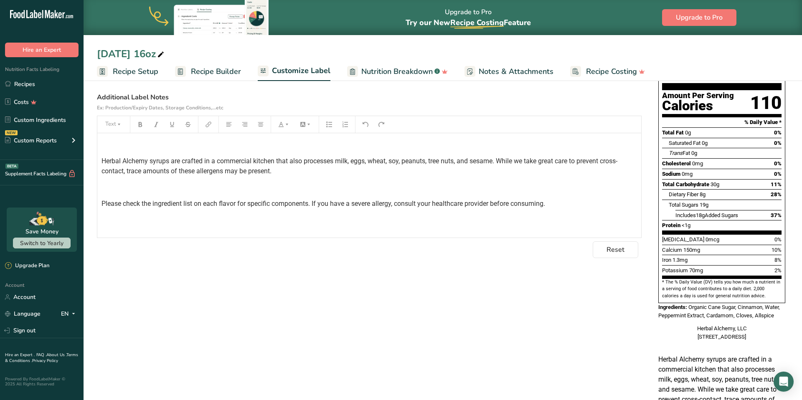
scroll to position [101, 0]
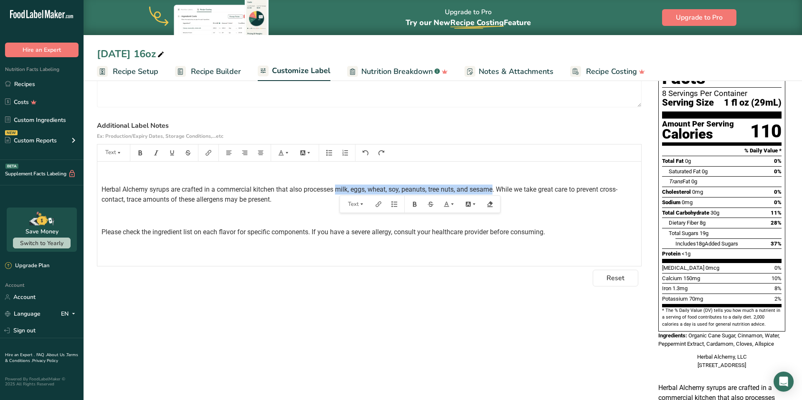
drag, startPoint x: 338, startPoint y: 190, endPoint x: 496, endPoint y: 194, distance: 158.0
click at [496, 194] on p "Herbal Alchemy syrups are crafted in a commercial kitchen that also processes m…" at bounding box center [370, 195] width 536 height 20
click at [372, 255] on div "﻿ Herbal Alchemy syrups are crafted in a commercial kitchen that also processes…" at bounding box center [369, 214] width 544 height 104
click at [251, 198] on span "Herbal Alchemy syrups are crafted in a commercial kitchen that also processes m…" at bounding box center [360, 194] width 516 height 18
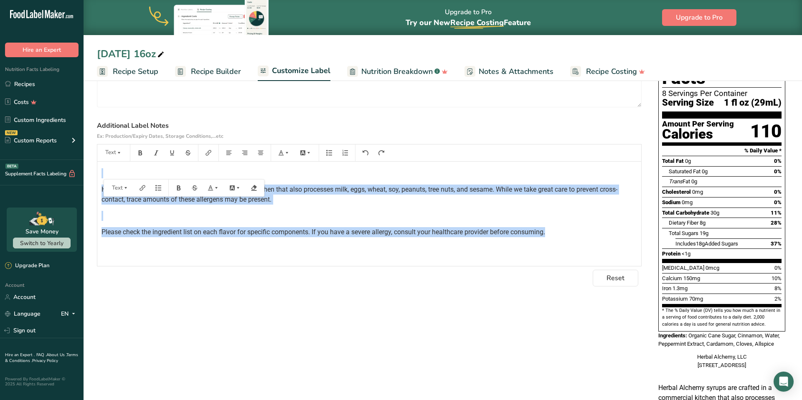
copy div "﻿ Herbal Alchemy syrups are crafted in a commercial kitchen that also processes…"
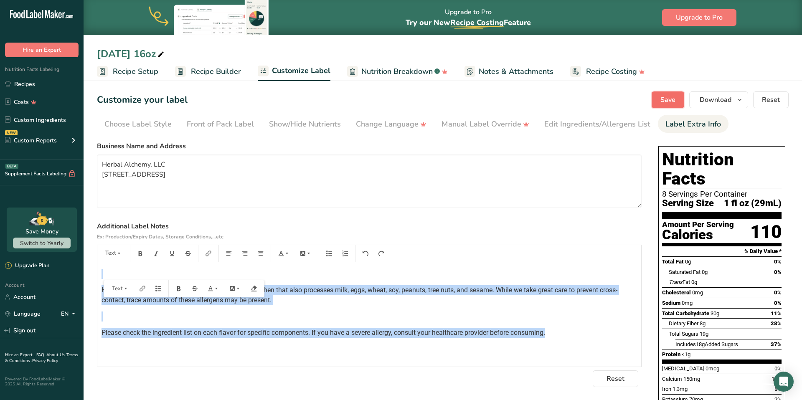
click at [675, 102] on span "Save" at bounding box center [667, 100] width 15 height 10
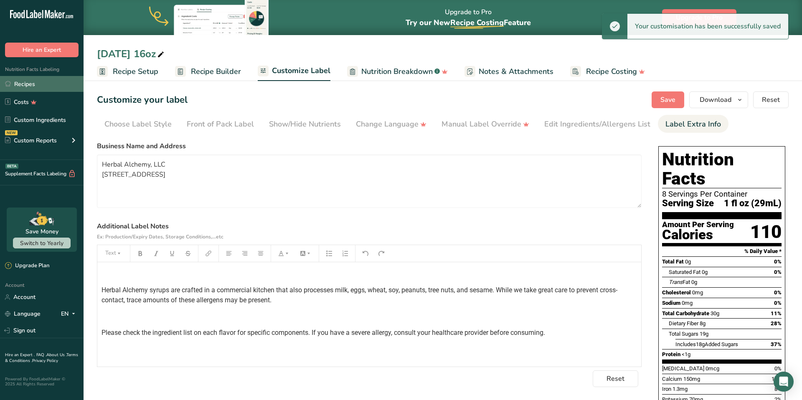
click at [50, 84] on link "Recipes" at bounding box center [42, 84] width 84 height 16
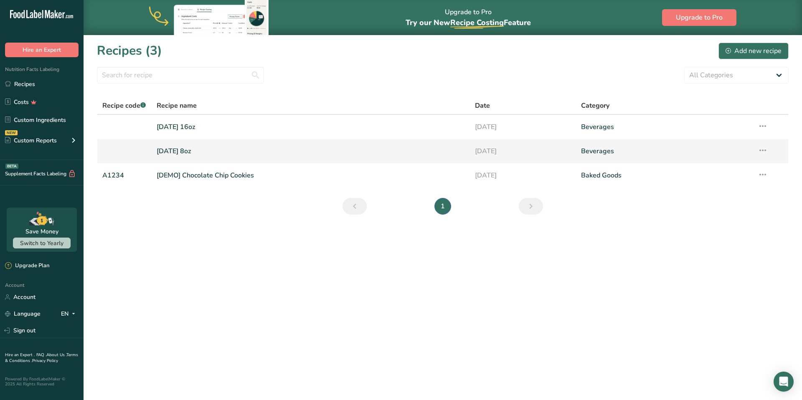
click at [170, 150] on link "[DATE] 8oz" at bounding box center [311, 151] width 308 height 18
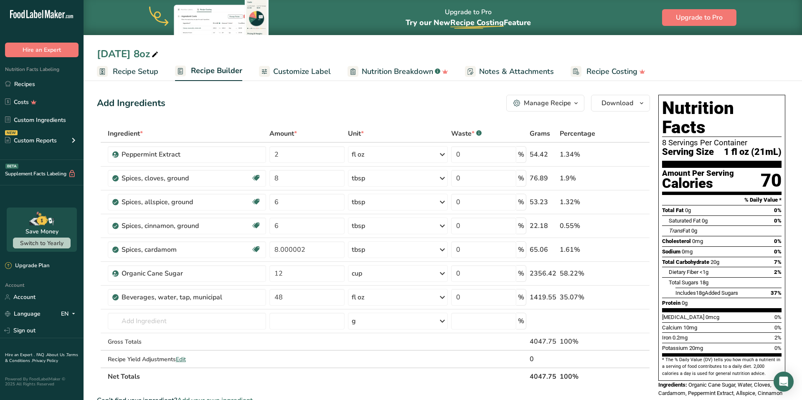
click at [532, 79] on link "Notes & Attachments" at bounding box center [509, 71] width 89 height 19
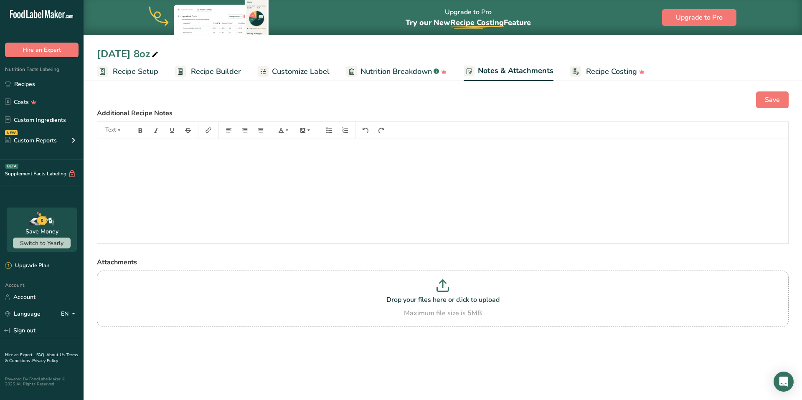
click at [143, 152] on p "﻿" at bounding box center [443, 151] width 683 height 10
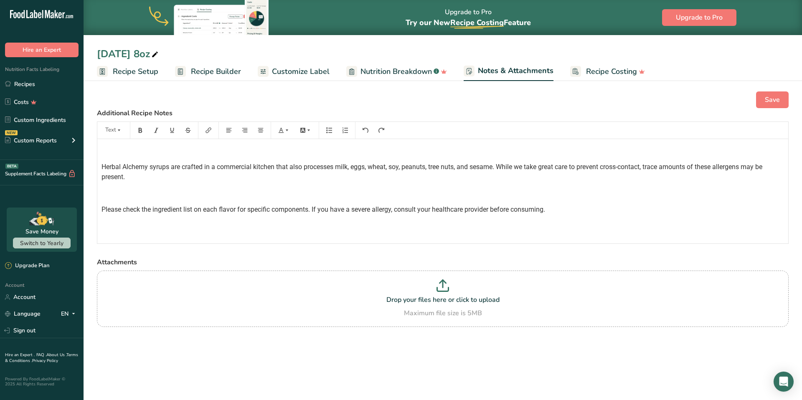
click at [144, 152] on p "﻿" at bounding box center [443, 151] width 683 height 10
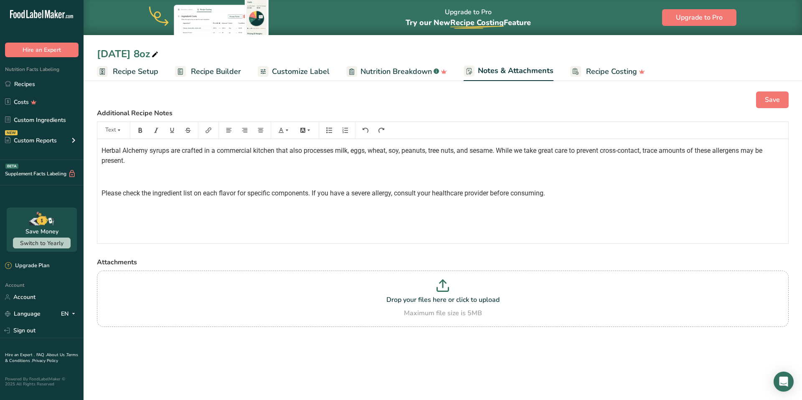
click at [275, 184] on div "Herbal Alchemy syrups are crafted in a commercial kitchen that also processes m…" at bounding box center [442, 191] width 691 height 104
click at [213, 183] on div "Herbal Alchemy syrups are crafted in a commercial kitchen that also processes m…" at bounding box center [442, 191] width 691 height 104
click at [124, 173] on p "﻿" at bounding box center [443, 177] width 683 height 10
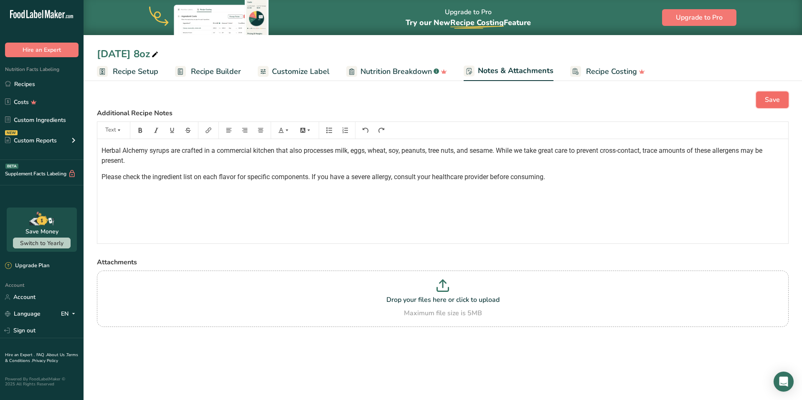
click at [770, 96] on span "Save" at bounding box center [772, 100] width 15 height 10
click at [766, 99] on span "Save" at bounding box center [772, 100] width 15 height 10
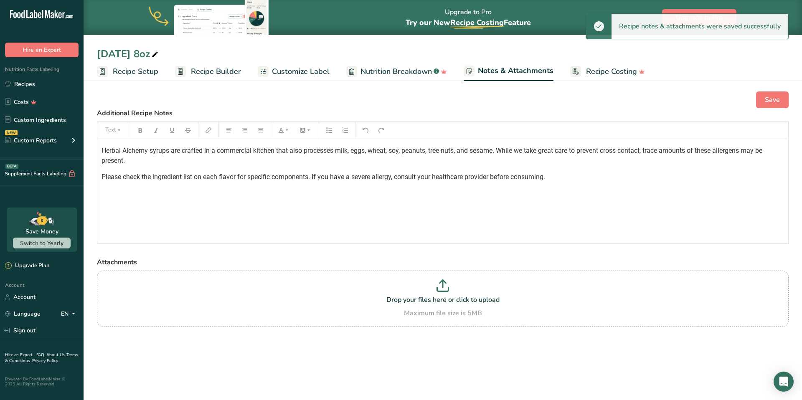
click at [119, 68] on span "Recipe Setup" at bounding box center [136, 71] width 46 height 11
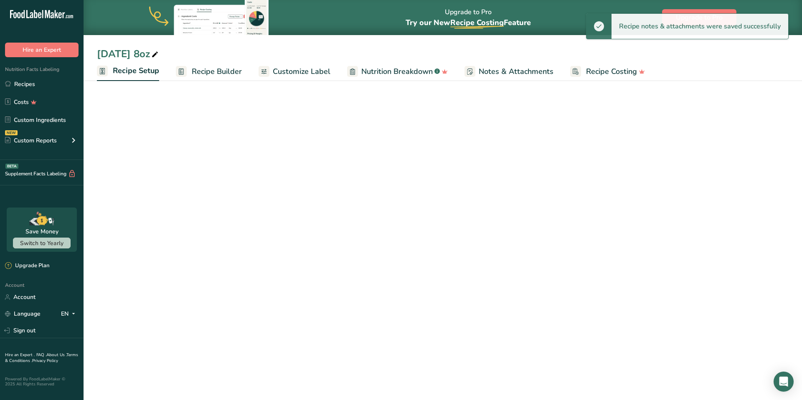
select select "22"
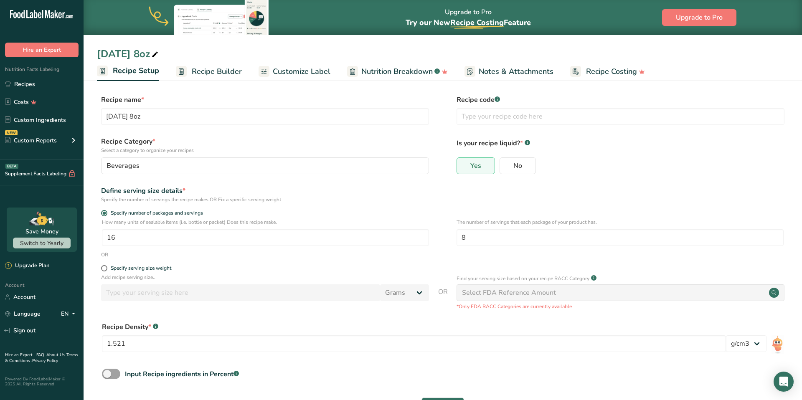
click at [283, 74] on span "Customize Label" at bounding box center [302, 71] width 58 height 11
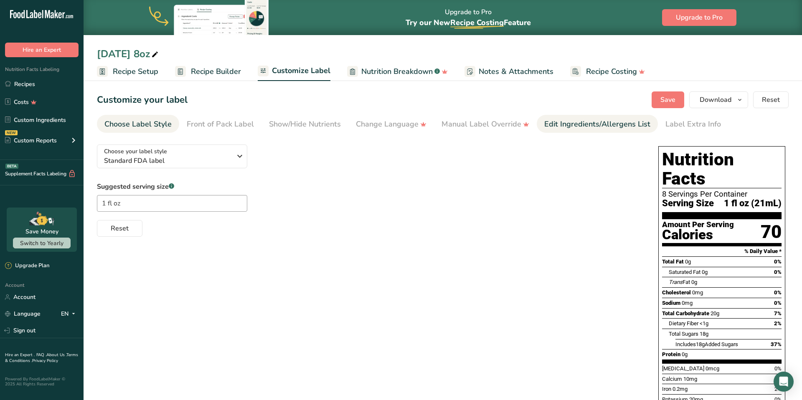
click at [590, 123] on div "Edit Ingredients/Allergens List" at bounding box center [597, 124] width 106 height 11
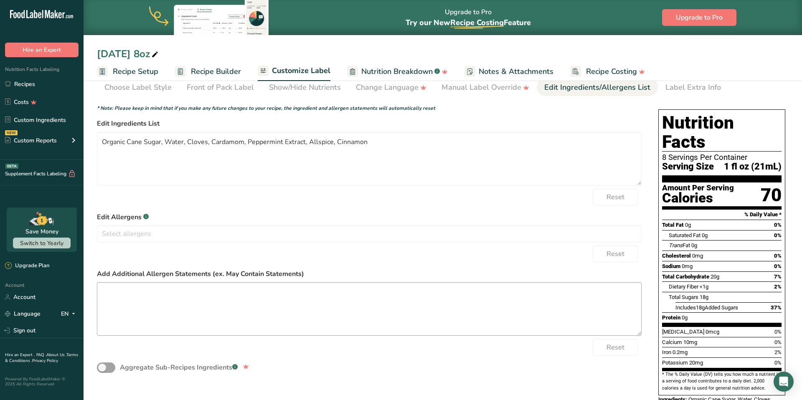
scroll to position [38, 0]
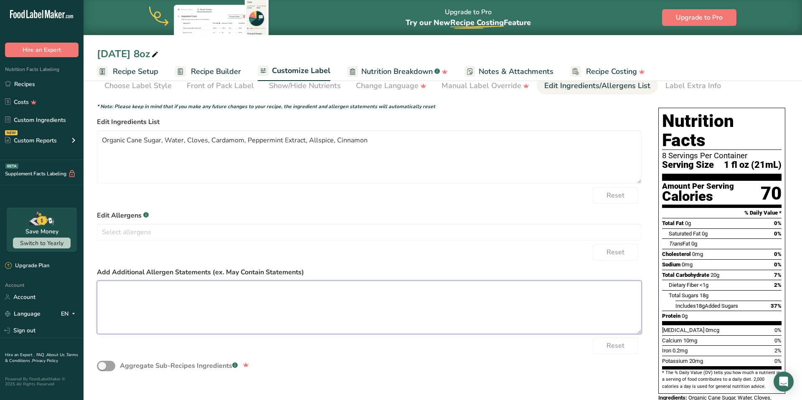
click at [140, 303] on textarea at bounding box center [369, 307] width 545 height 53
paste textarea "Herbal Alchemy syrups are crafted in a commercial kitchen that also processes m…"
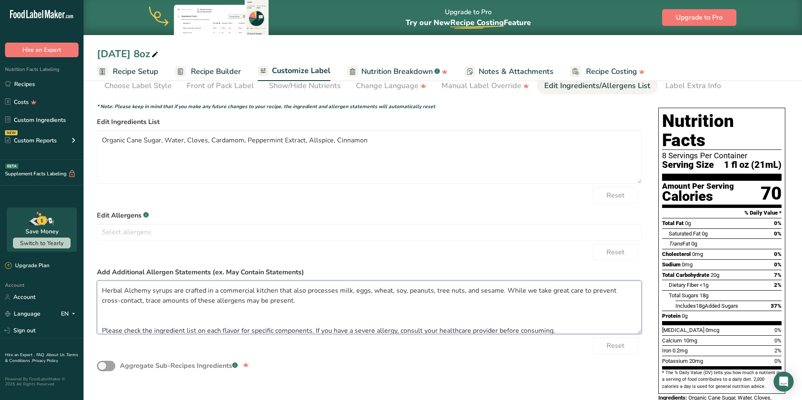
scroll to position [32, 0]
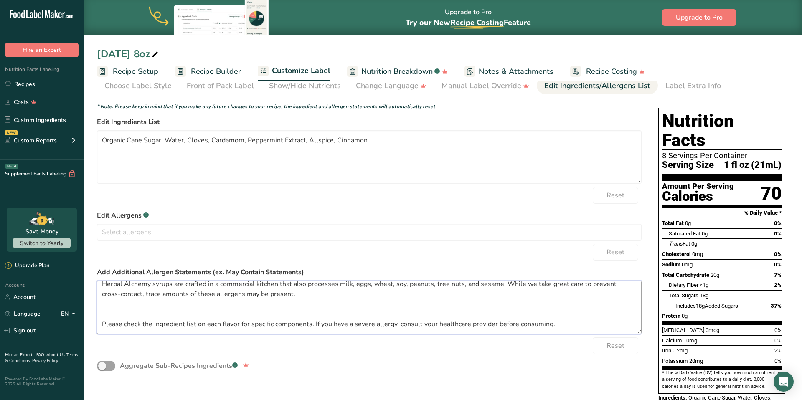
click at [102, 320] on textarea "Herbal Alchemy syrups are crafted in a commercial kitchen that also processes m…" at bounding box center [369, 307] width 545 height 53
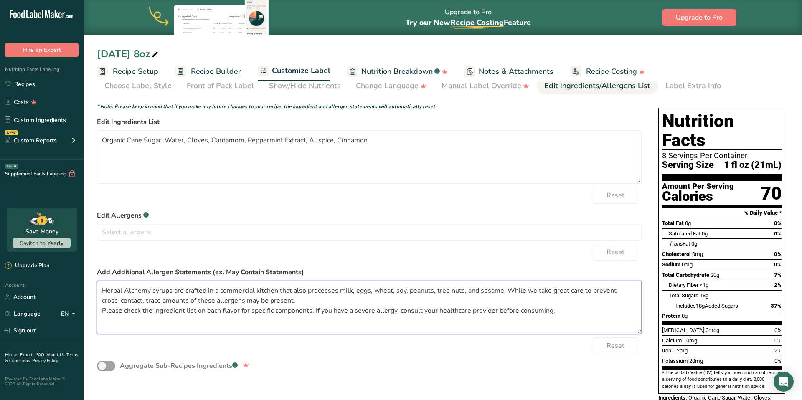
scroll to position [17, 0]
click at [103, 290] on textarea "Herbal Alchemy syrups are crafted in a commercial kitchen that also processes m…" at bounding box center [369, 307] width 545 height 53
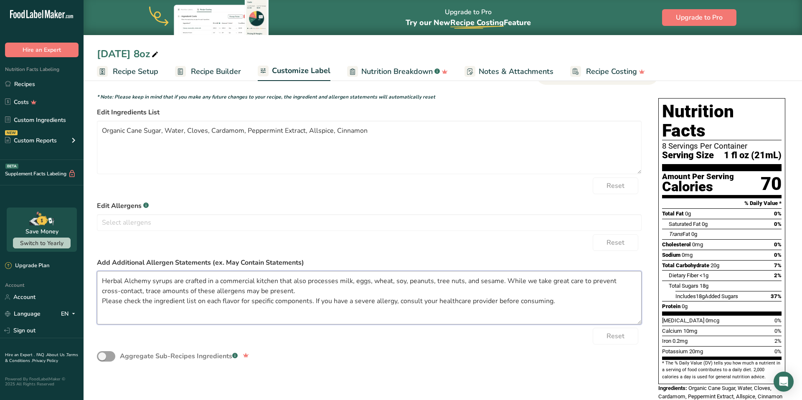
scroll to position [0, 0]
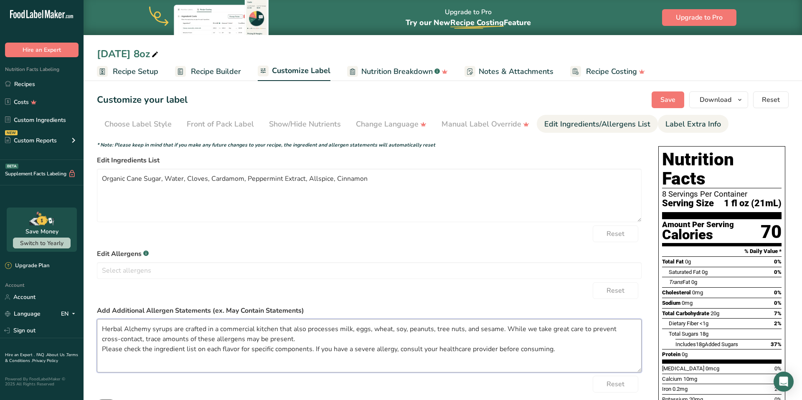
type textarea "Herbal Alchemy syrups are crafted in a commercial kitchen that also processes m…"
click at [684, 122] on div "Label Extra Info" at bounding box center [694, 124] width 56 height 11
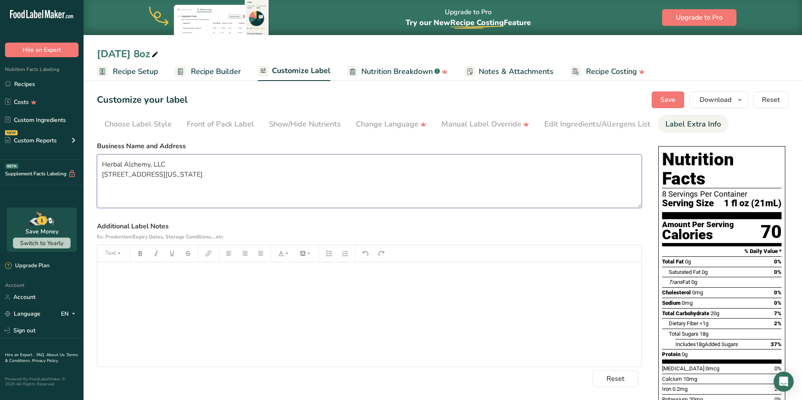
drag, startPoint x: 157, startPoint y: 176, endPoint x: 96, endPoint y: 176, distance: 60.6
click at [96, 176] on section "Customize your label Save Download Choose what to show on your downloaded label…" at bounding box center [443, 285] width 719 height 414
click at [205, 173] on textarea "Herbal Alchemy, LLC [STREET_ADDRESS]" at bounding box center [369, 181] width 545 height 53
click at [200, 174] on textarea "Herbal Alchemy, LLC [STREET_ADDRESS]" at bounding box center [369, 181] width 545 height 53
click at [208, 175] on textarea "Herbal Alchemy, LLC [STREET_ADDRESS]" at bounding box center [369, 181] width 545 height 53
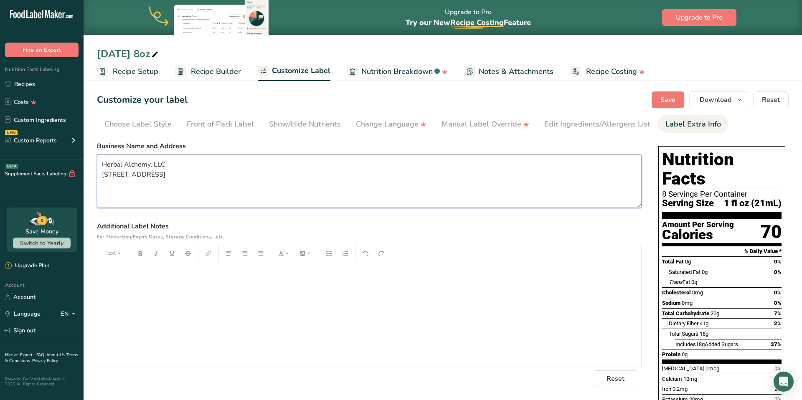
click at [177, 175] on textarea "Herbal Alchemy, LLC [STREET_ADDRESS]" at bounding box center [369, 181] width 545 height 53
click at [144, 183] on textarea "Herbal Alchemy, LLC [STREET_ADDRESS]" at bounding box center [369, 181] width 545 height 53
type textarea "Herbal Alchemy, LLC [STREET_ADDRESS]"
click at [657, 99] on button "Save" at bounding box center [668, 99] width 33 height 17
click at [559, 125] on div "Edit Ingredients/Allergens List" at bounding box center [597, 124] width 106 height 11
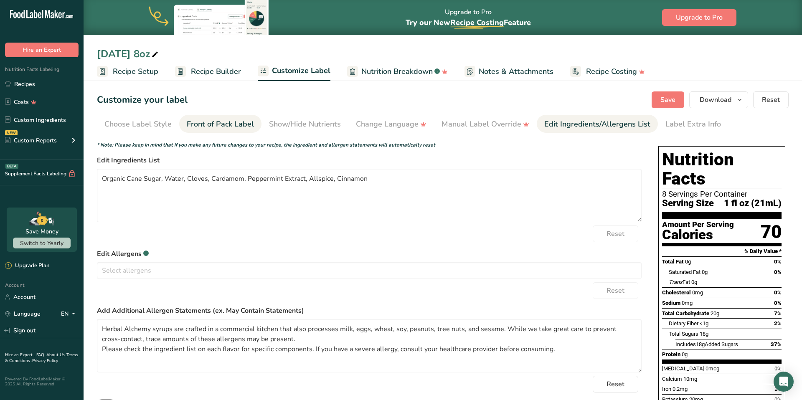
click at [201, 125] on div "Front of Pack Label" at bounding box center [220, 124] width 67 height 11
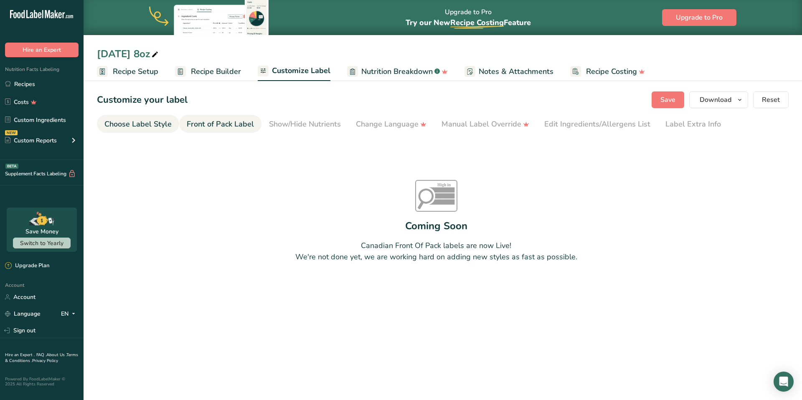
click at [132, 124] on div "Choose Label Style" at bounding box center [137, 124] width 67 height 11
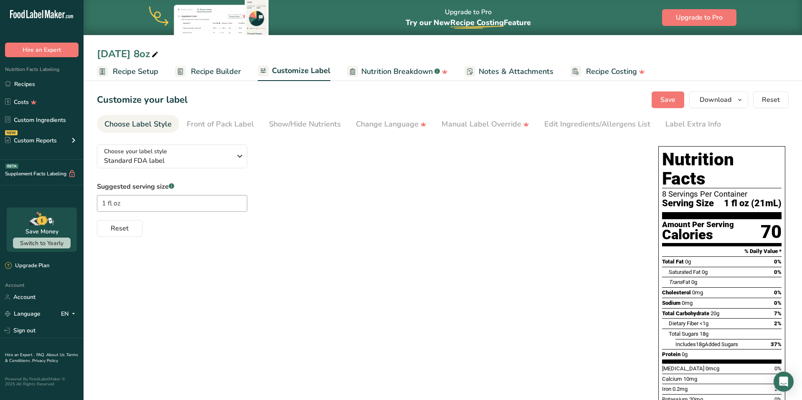
click at [204, 71] on span "Recipe Builder" at bounding box center [216, 71] width 50 height 11
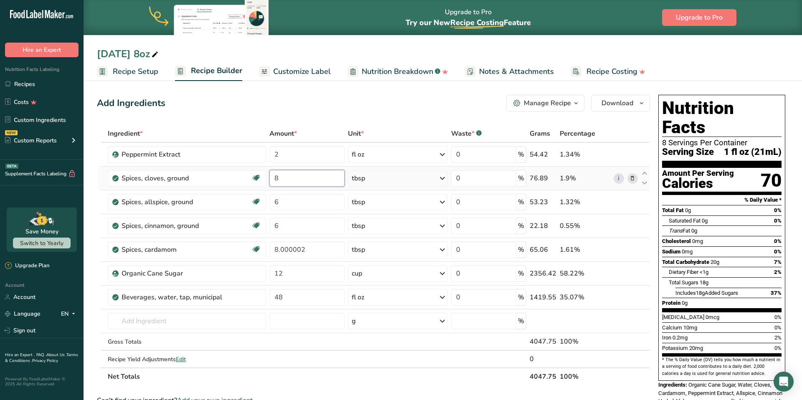
drag, startPoint x: 279, startPoint y: 179, endPoint x: 269, endPoint y: 178, distance: 10.9
click at [269, 178] on td "8" at bounding box center [307, 179] width 78 height 24
type input "0.67"
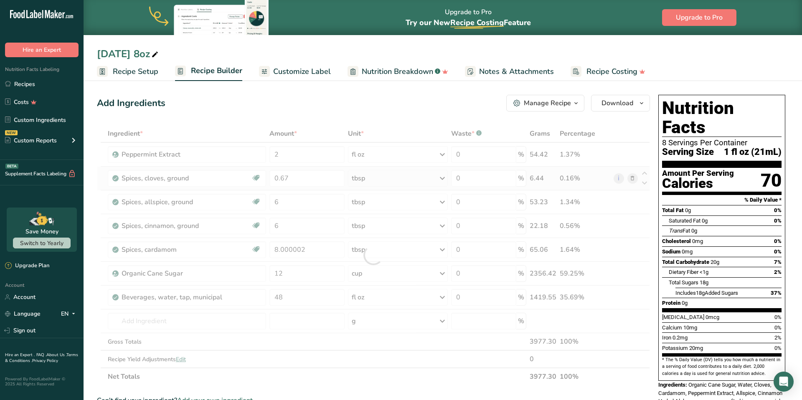
click at [357, 183] on div "Ingredient * Amount * Unit * Waste * .a-a{fill:#347362;}.b-a{fill:#fff;} Grams …" at bounding box center [373, 255] width 553 height 261
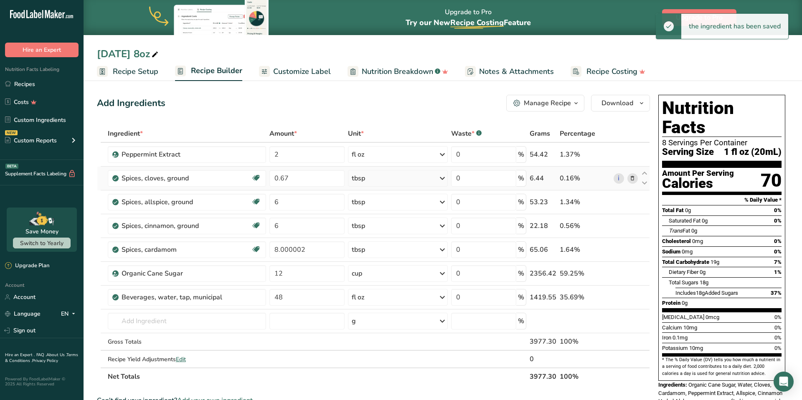
click at [358, 180] on div "tbsp" at bounding box center [358, 178] width 13 height 10
click at [361, 280] on div "See more" at bounding box center [388, 281] width 70 height 9
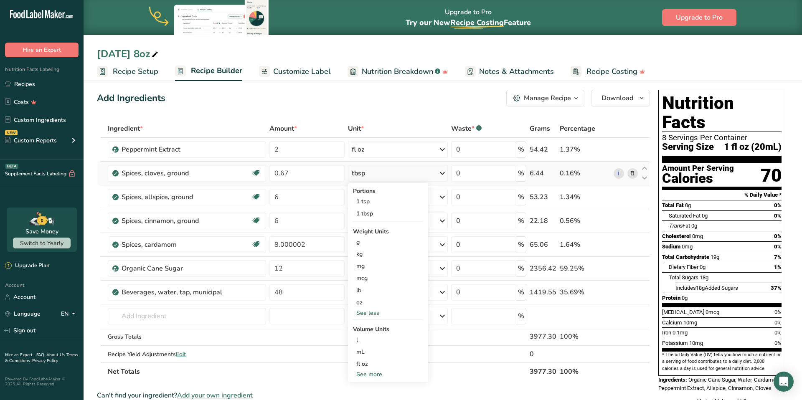
scroll to position [7, 0]
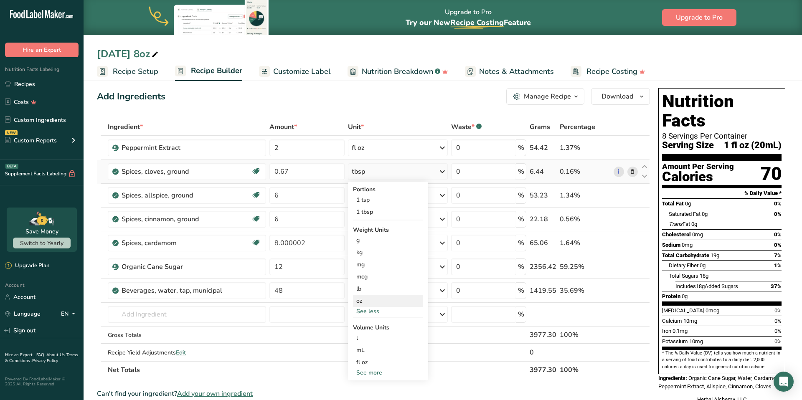
click at [360, 302] on div "oz" at bounding box center [388, 301] width 70 height 12
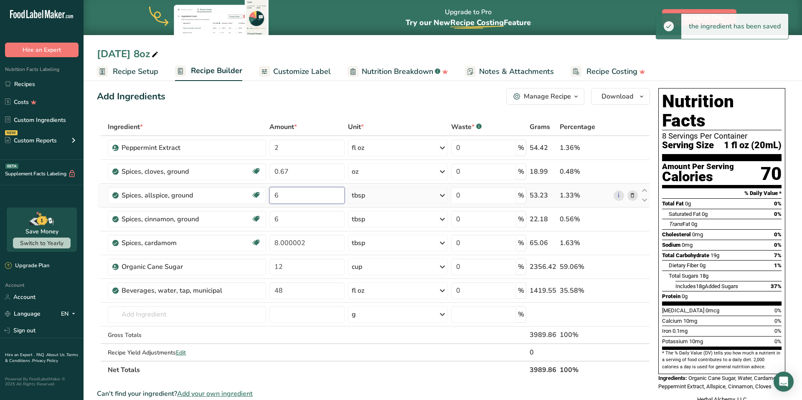
click at [272, 193] on input "6" at bounding box center [306, 195] width 75 height 17
click at [279, 196] on input "6" at bounding box center [306, 195] width 75 height 17
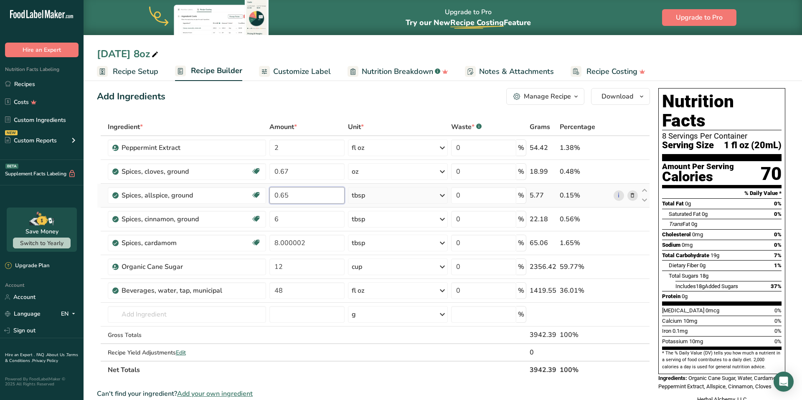
type input "0.65"
click at [363, 198] on div "Ingredient * Amount * Unit * Waste * .a-a{fill:#347362;}.b-a{fill:#fff;} Grams …" at bounding box center [373, 248] width 553 height 261
click at [360, 198] on div "tbsp" at bounding box center [358, 196] width 13 height 10
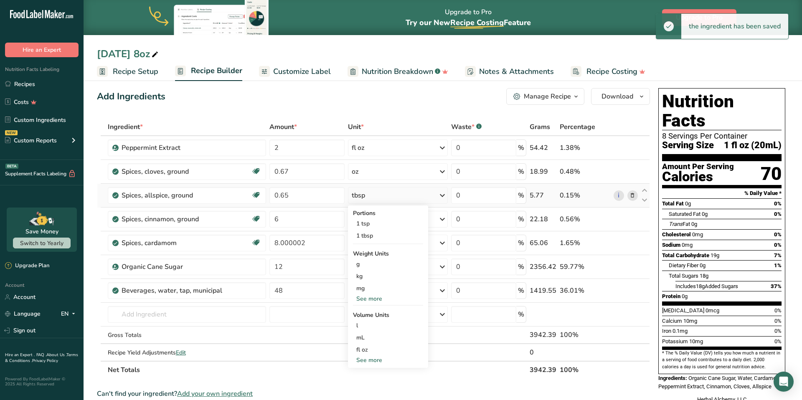
click at [362, 298] on div "See more" at bounding box center [388, 299] width 70 height 9
click at [362, 324] on div "oz" at bounding box center [388, 325] width 70 height 12
click at [278, 220] on input "6" at bounding box center [306, 219] width 75 height 17
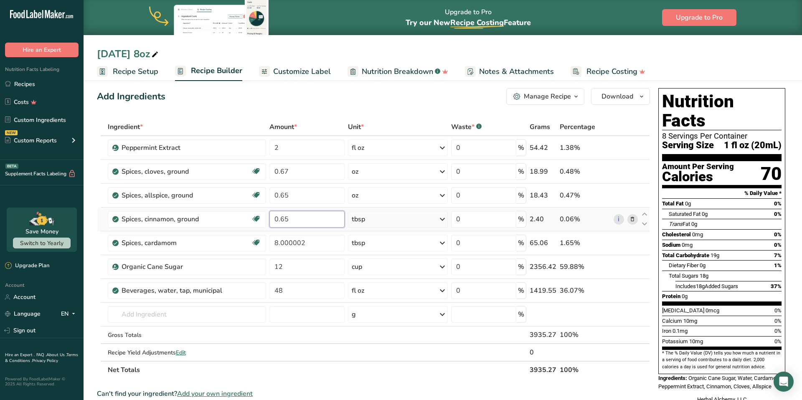
type input "0.65"
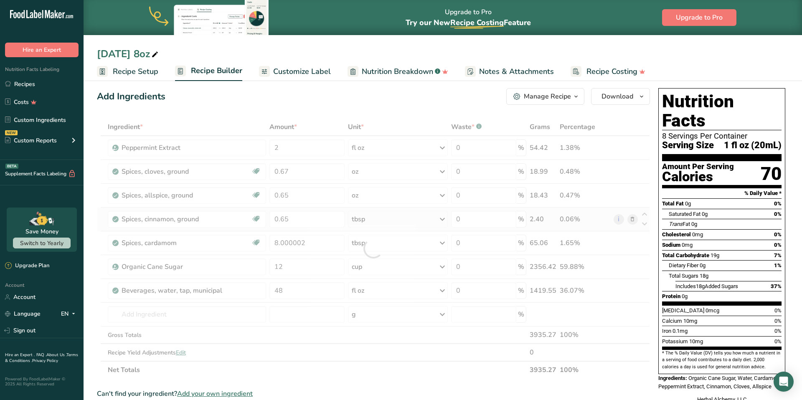
click at [361, 221] on div "Ingredient * Amount * Unit * Waste * .a-a{fill:#347362;}.b-a{fill:#fff;} Grams …" at bounding box center [373, 248] width 553 height 261
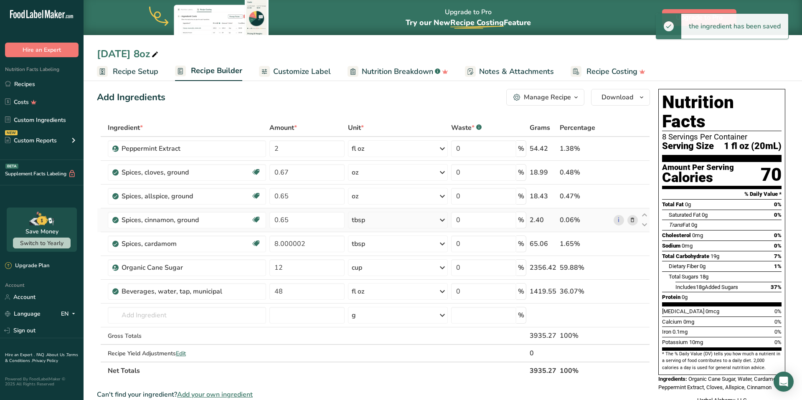
click at [361, 221] on div "tbsp" at bounding box center [358, 220] width 13 height 10
click at [369, 338] on div "See more" at bounding box center [388, 335] width 70 height 9
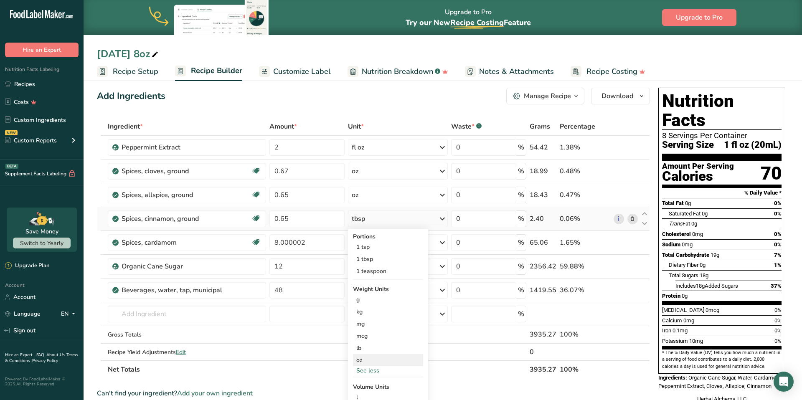
click at [362, 361] on div "oz" at bounding box center [388, 360] width 70 height 12
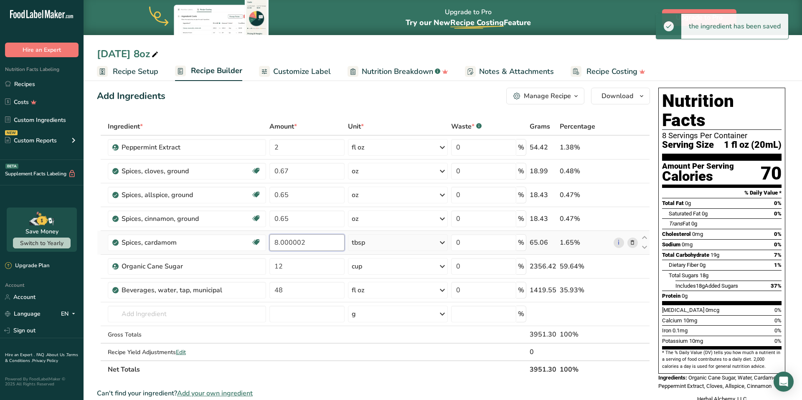
click at [284, 244] on input "8.000002" at bounding box center [306, 242] width 75 height 17
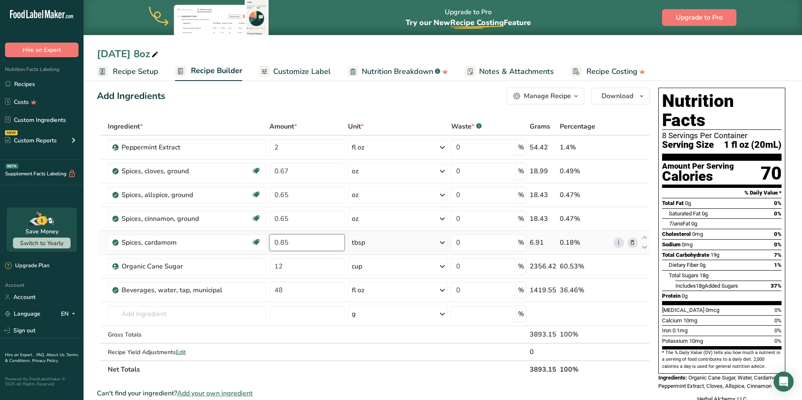
type input "0.85"
click at [353, 243] on div "Ingredient * Amount * Unit * Waste * .a-a{fill:#347362;}.b-a{fill:#fff;} Grams …" at bounding box center [373, 248] width 553 height 261
click at [355, 243] on div "tbsp" at bounding box center [358, 243] width 13 height 10
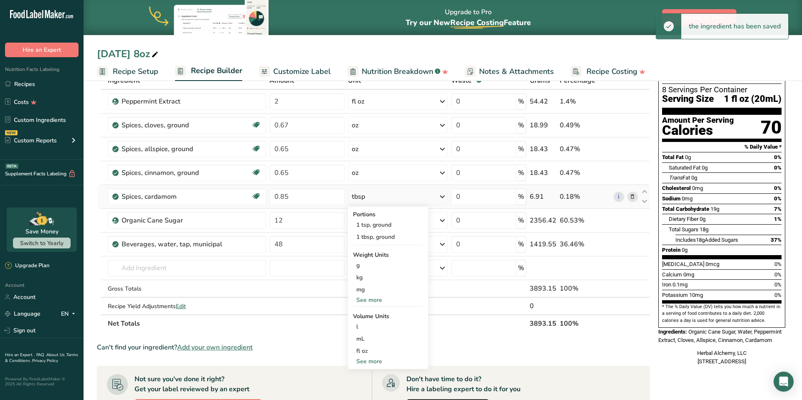
scroll to position [53, 0]
click at [375, 300] on div "See more" at bounding box center [388, 299] width 70 height 9
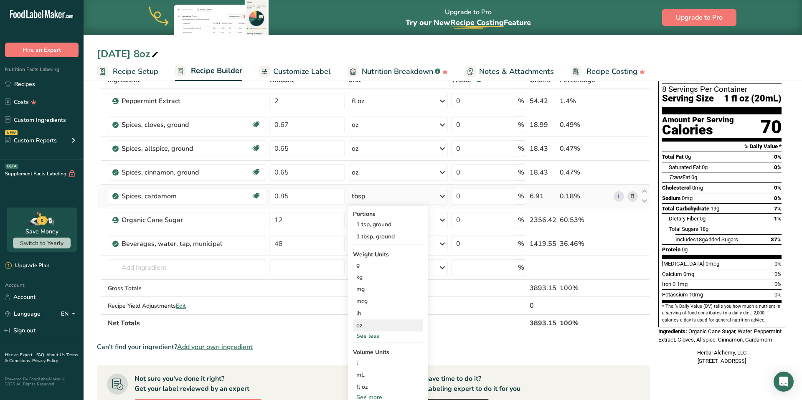
click at [362, 328] on div "oz" at bounding box center [388, 326] width 70 height 12
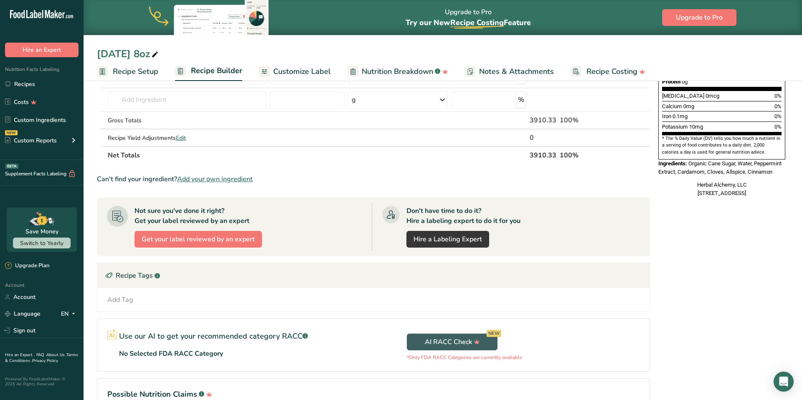
scroll to position [0, 0]
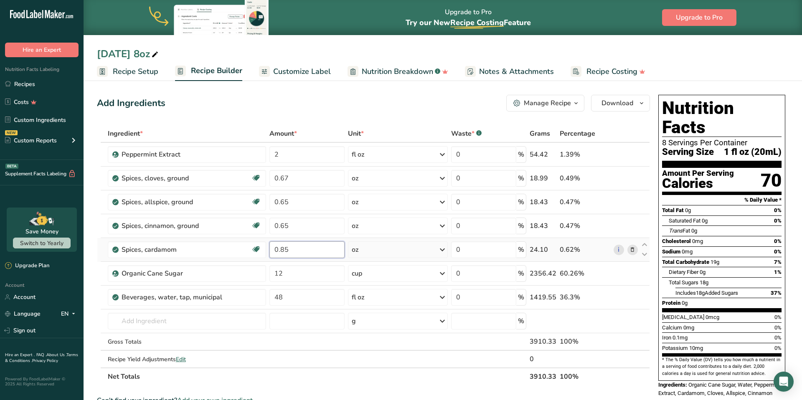
click at [315, 256] on input "0.85" at bounding box center [306, 249] width 75 height 17
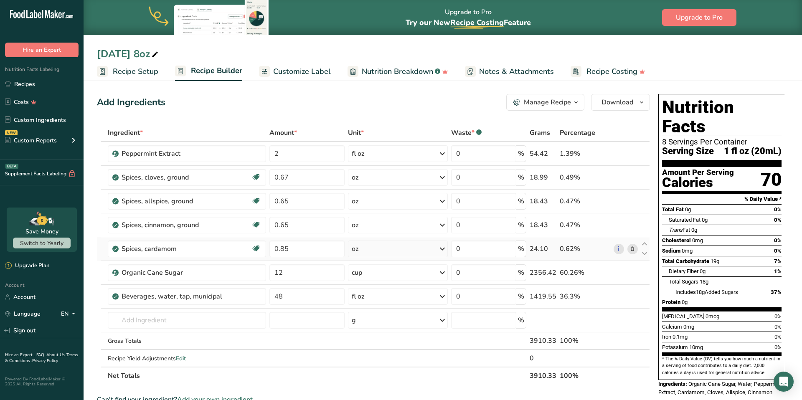
click at [387, 241] on div "Ingredient * Amount * Unit * Waste * .a-a{fill:#347362;}.b-a{fill:#fff;} Grams …" at bounding box center [373, 254] width 553 height 261
click at [151, 56] on icon at bounding box center [155, 55] width 8 height 12
click at [142, 71] on span "Recipe Setup" at bounding box center [136, 71] width 46 height 11
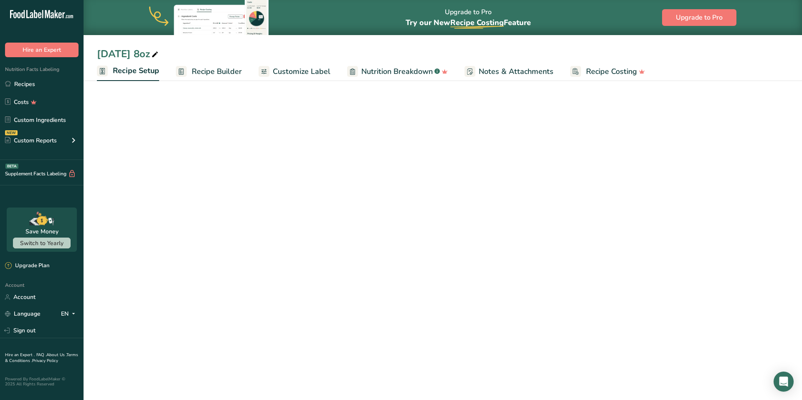
select select "22"
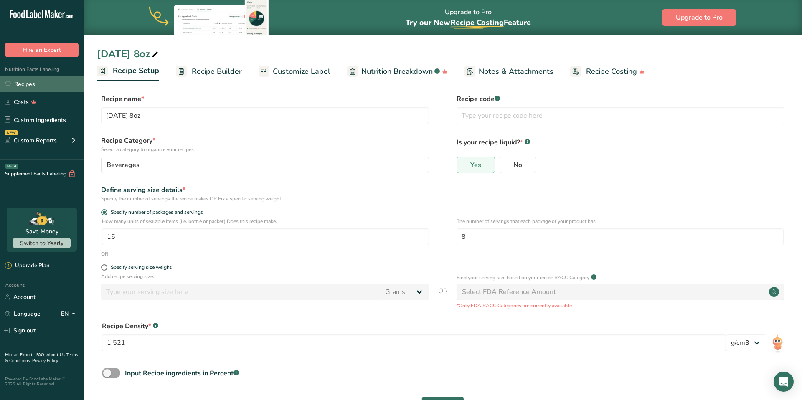
click at [42, 87] on link "Recipes" at bounding box center [42, 84] width 84 height 16
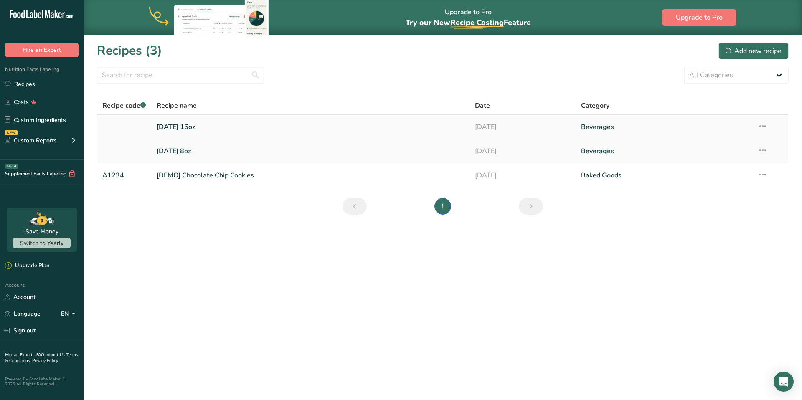
click at [167, 127] on link "[DATE] 16oz" at bounding box center [311, 127] width 308 height 18
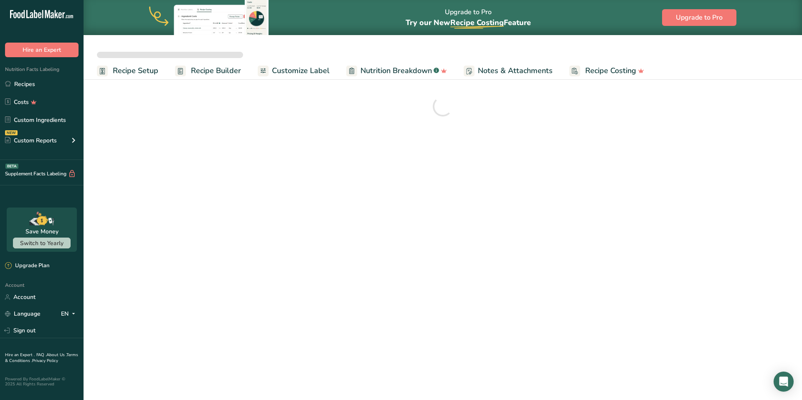
click at [134, 71] on span "Recipe Setup" at bounding box center [136, 70] width 46 height 11
select select "22"
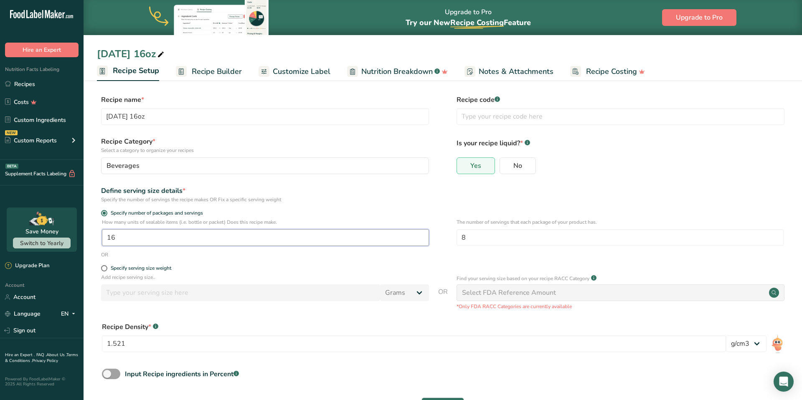
drag, startPoint x: 141, startPoint y: 238, endPoint x: 91, endPoint y: 233, distance: 49.9
click at [92, 233] on section "Recipe name * [DATE] 16oz Recipe code .a-a{fill:#347362;}.b-a{fill:#fff;} Recip…" at bounding box center [443, 255] width 719 height 355
type input "8"
drag, startPoint x: 469, startPoint y: 239, endPoint x: 443, endPoint y: 239, distance: 25.9
click at [443, 239] on div "How many units of sealable items (i.e. bottle or packet) Does this recipe make.…" at bounding box center [443, 234] width 692 height 33
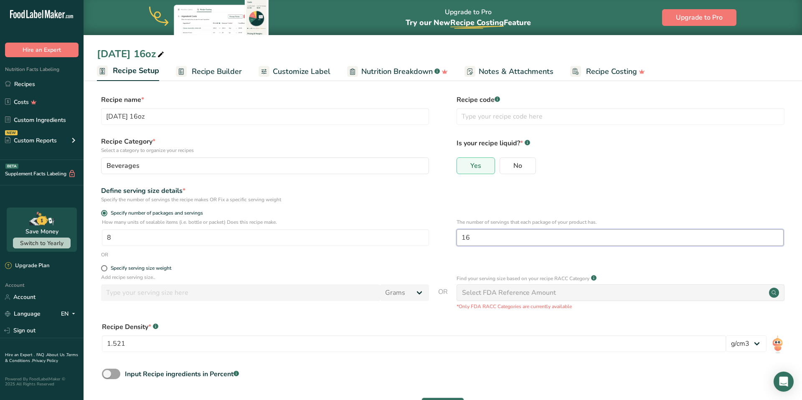
scroll to position [33, 0]
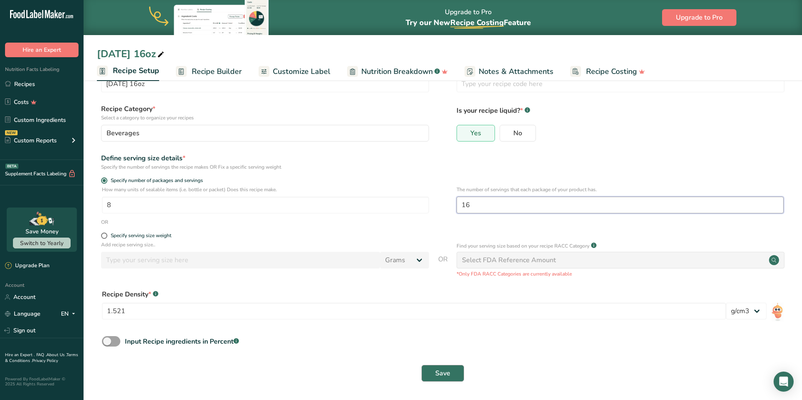
type input "16"
click at [439, 369] on span "Save" at bounding box center [442, 373] width 15 height 10
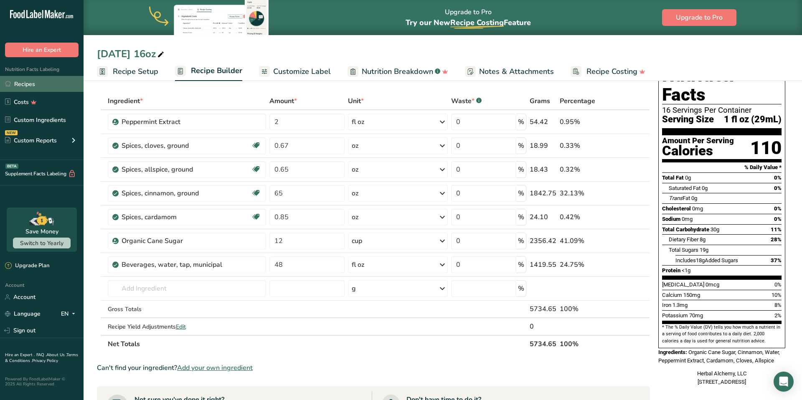
click at [32, 82] on link "Recipes" at bounding box center [42, 84] width 84 height 16
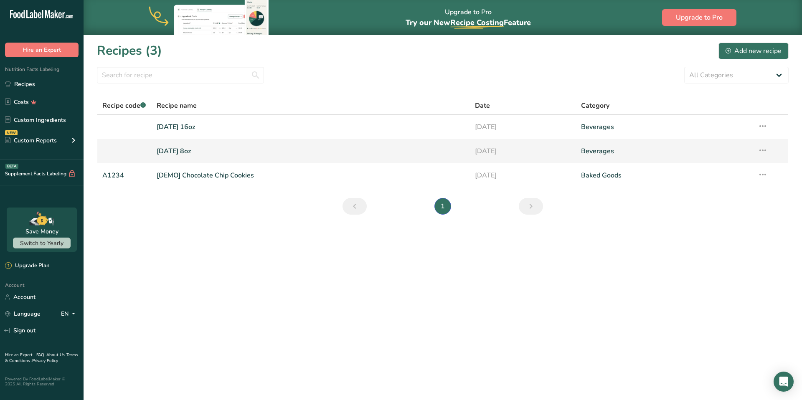
click at [168, 148] on link "[DATE] 8oz" at bounding box center [311, 151] width 308 height 18
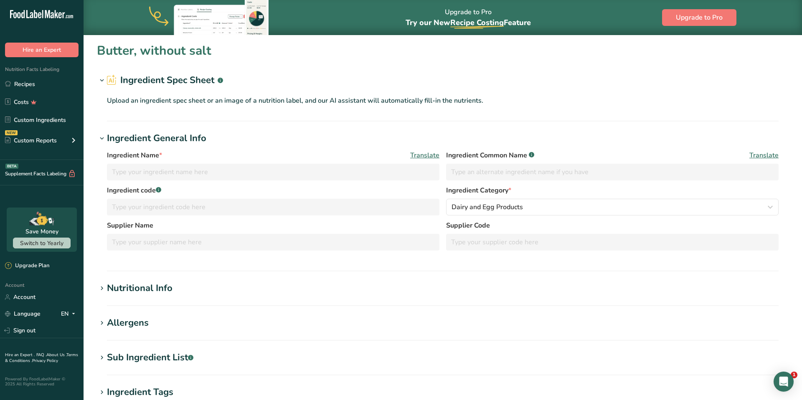
type input "Butter, without salt"
type input "Unsalted Butter"
